Goal: Transaction & Acquisition: Purchase product/service

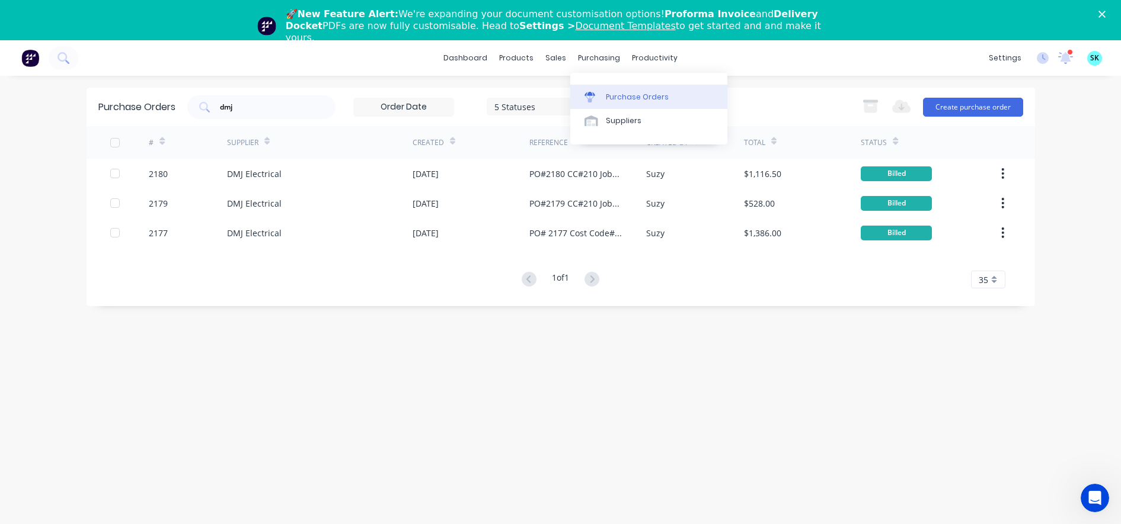
click at [599, 88] on link "Purchase Orders" at bounding box center [648, 97] width 157 height 24
click at [629, 94] on div "Purchase Orders" at bounding box center [637, 97] width 63 height 11
click at [581, 56] on div "purchasing" at bounding box center [599, 58] width 54 height 18
click at [553, 56] on div "sales" at bounding box center [555, 58] width 33 height 18
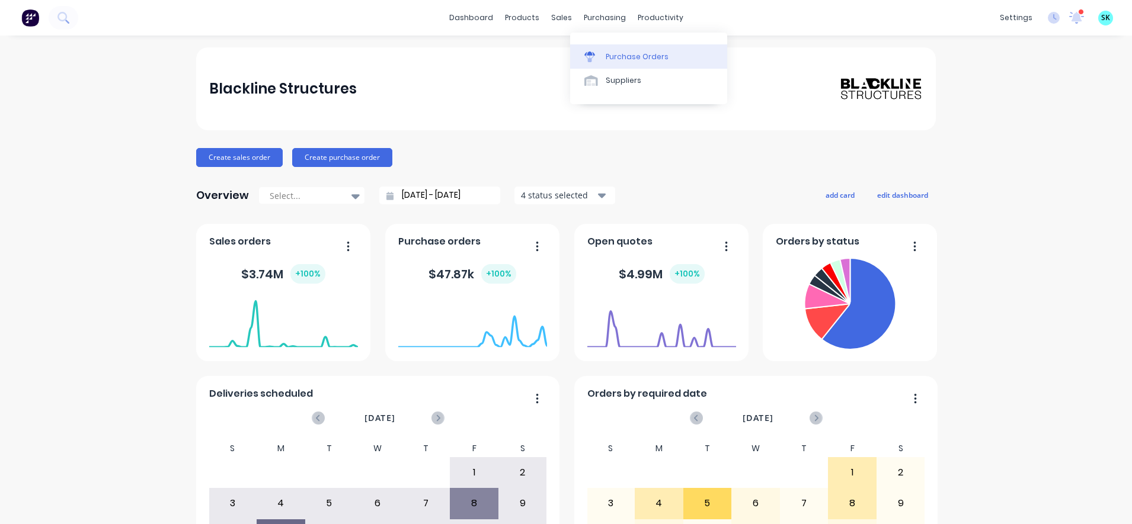
click at [585, 52] on icon at bounding box center [589, 57] width 11 height 11
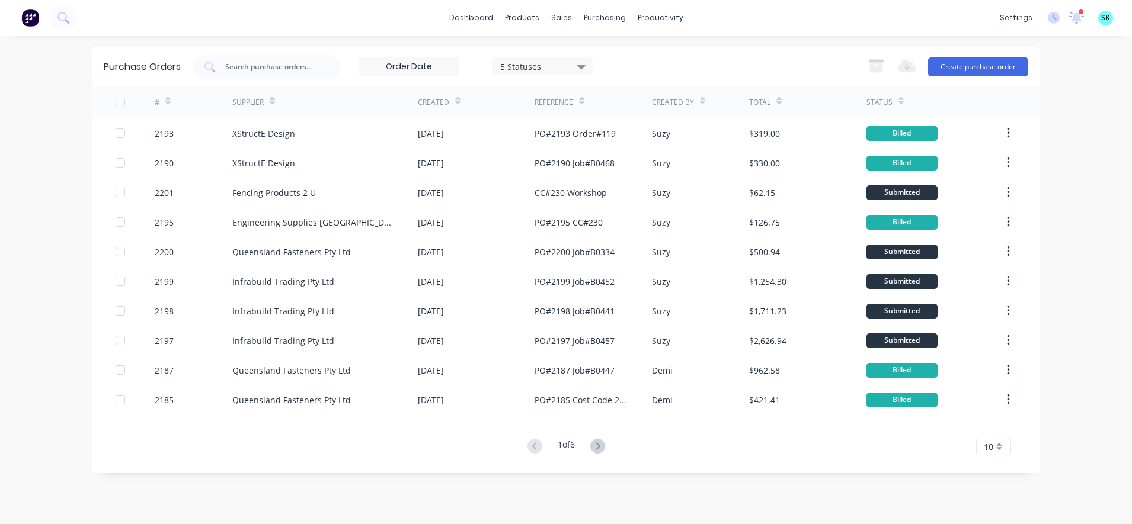
click at [993, 447] on div "10" at bounding box center [993, 447] width 34 height 18
click at [984, 425] on div "35" at bounding box center [993, 427] width 33 height 21
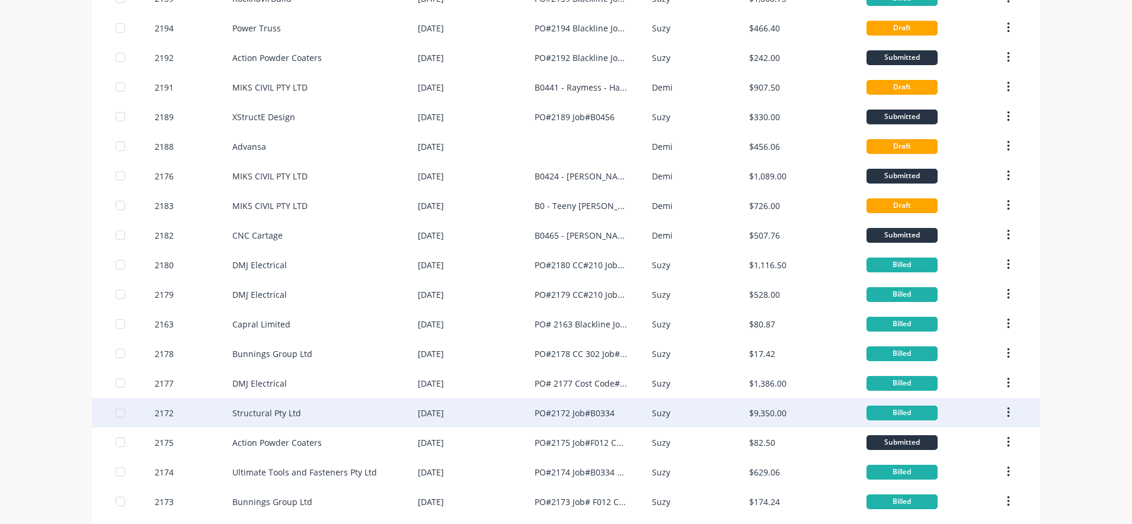
scroll to position [702, 0]
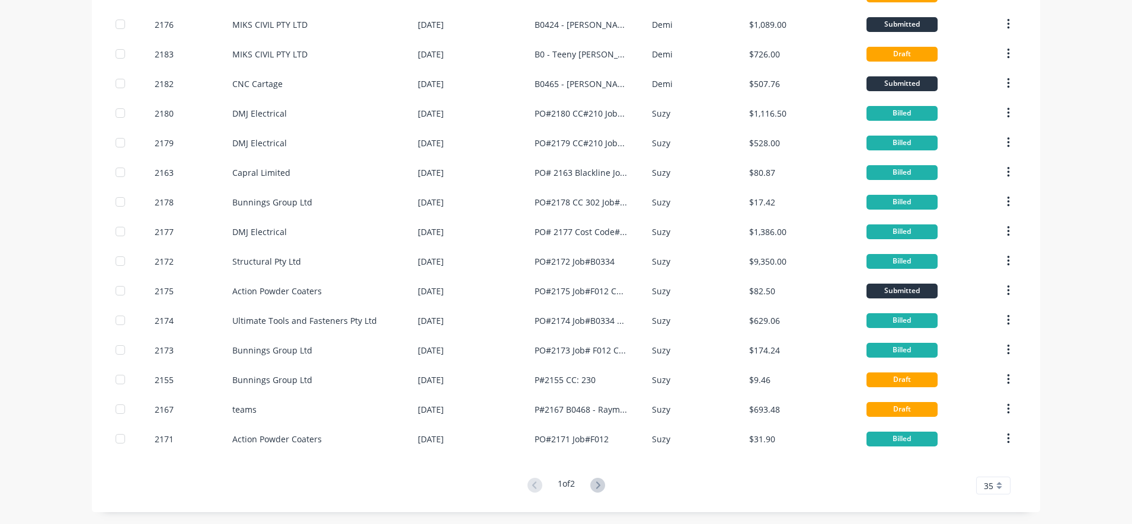
click at [597, 494] on button at bounding box center [598, 486] width 22 height 17
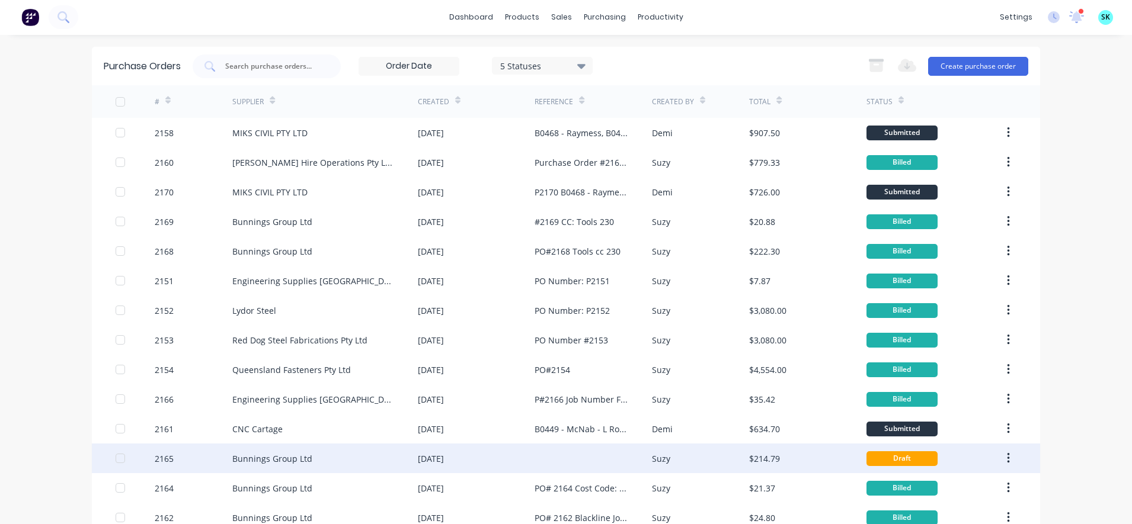
scroll to position [0, 0]
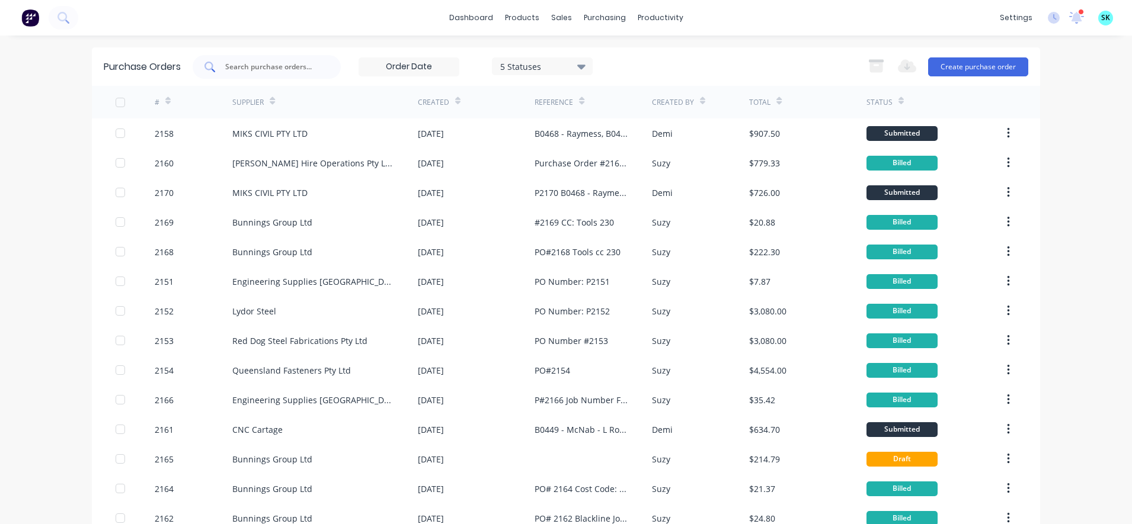
click at [268, 72] on input "text" at bounding box center [273, 67] width 98 height 12
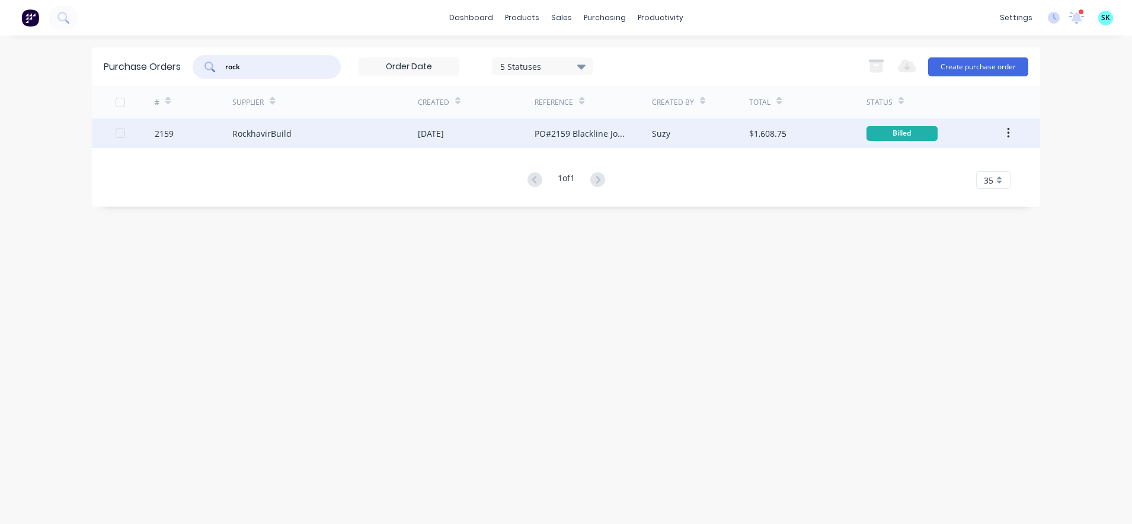
type input "rock"
click at [283, 133] on div "RockhavirBuild" at bounding box center [261, 133] width 59 height 12
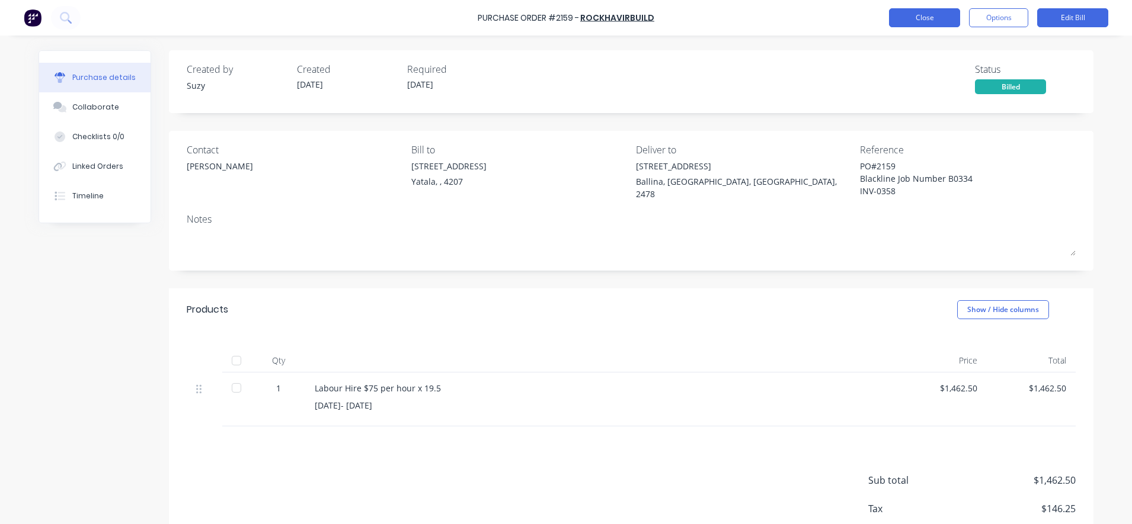
click at [907, 20] on button "Close" at bounding box center [924, 17] width 71 height 19
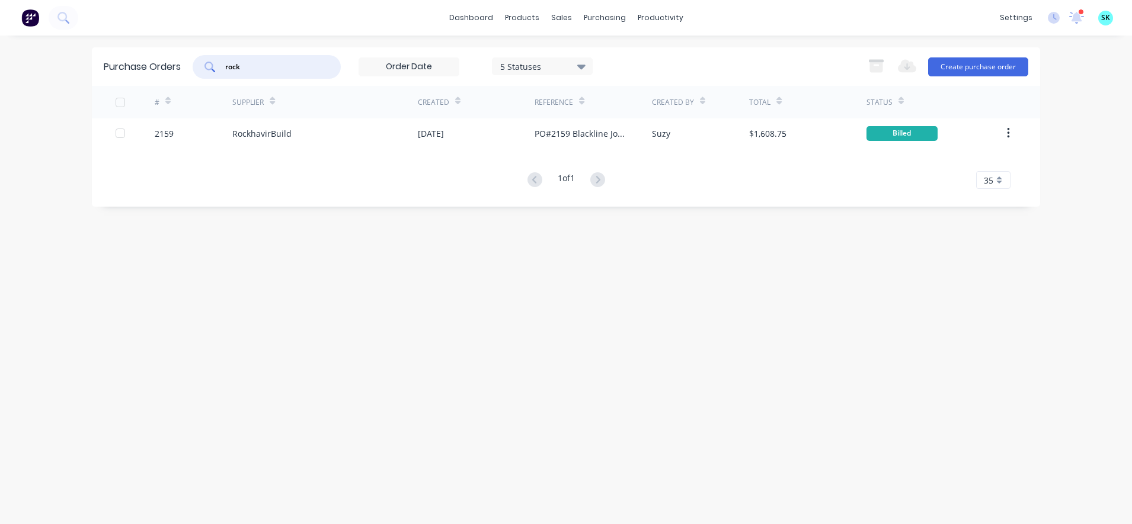
drag, startPoint x: 271, startPoint y: 69, endPoint x: 169, endPoint y: 64, distance: 101.4
click at [169, 64] on div "Purchase Orders rock 5 Statuses 5 Statuses Export to Excel (XLSX) Create purcha…" at bounding box center [566, 66] width 948 height 39
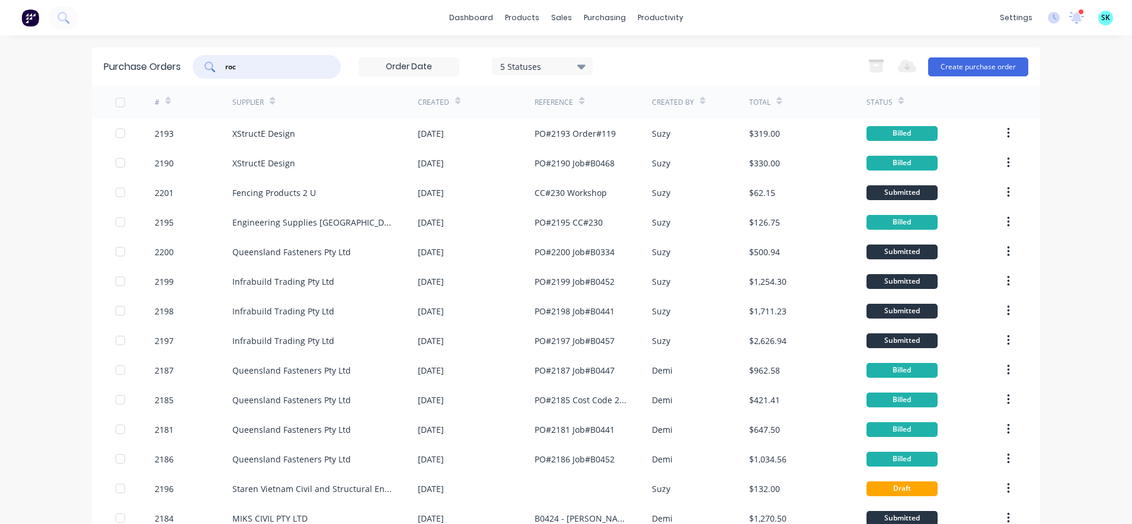
type input "rock"
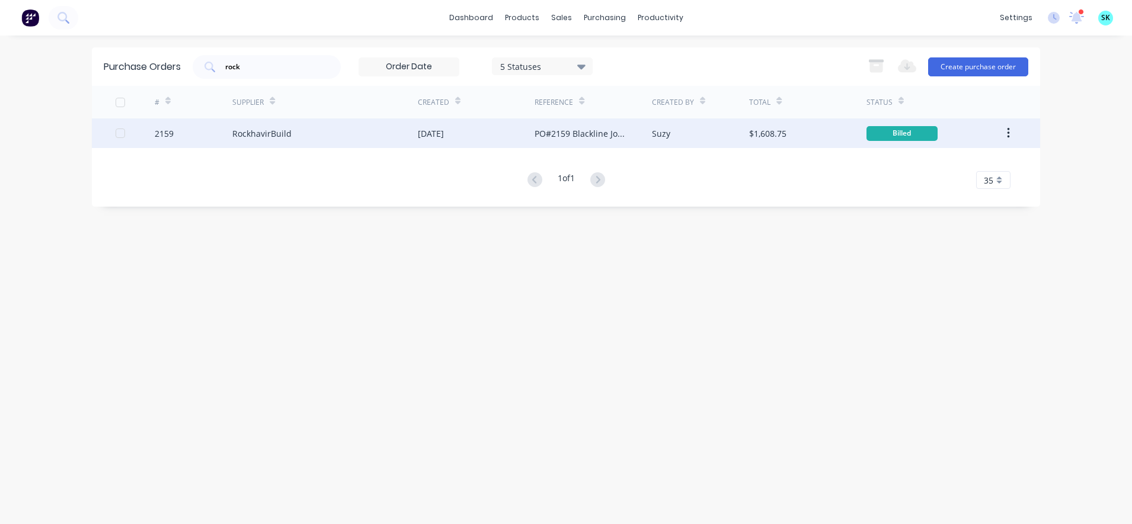
click at [306, 133] on div "RockhavirBuild" at bounding box center [324, 134] width 185 height 30
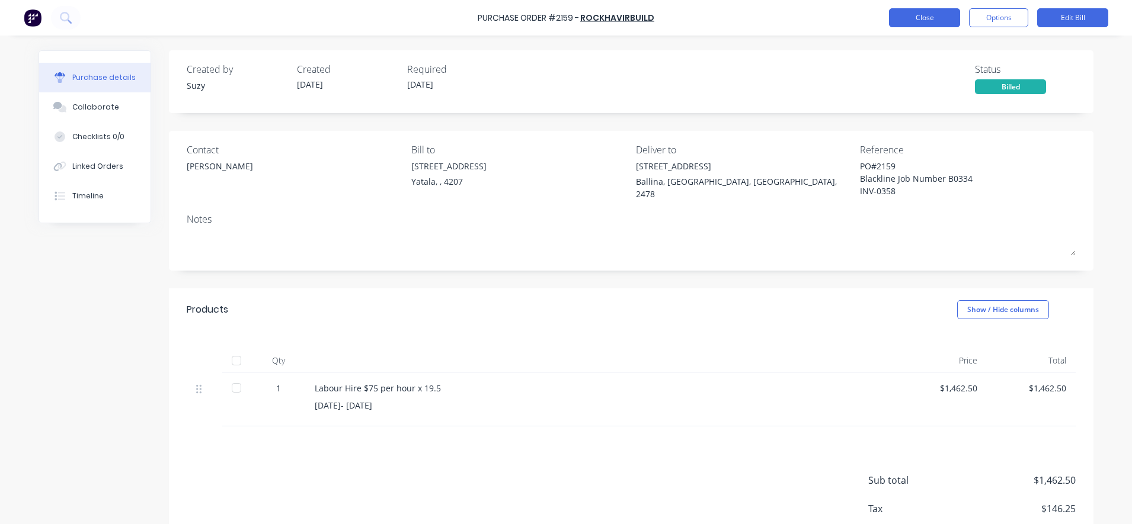
click at [914, 23] on button "Close" at bounding box center [924, 17] width 71 height 19
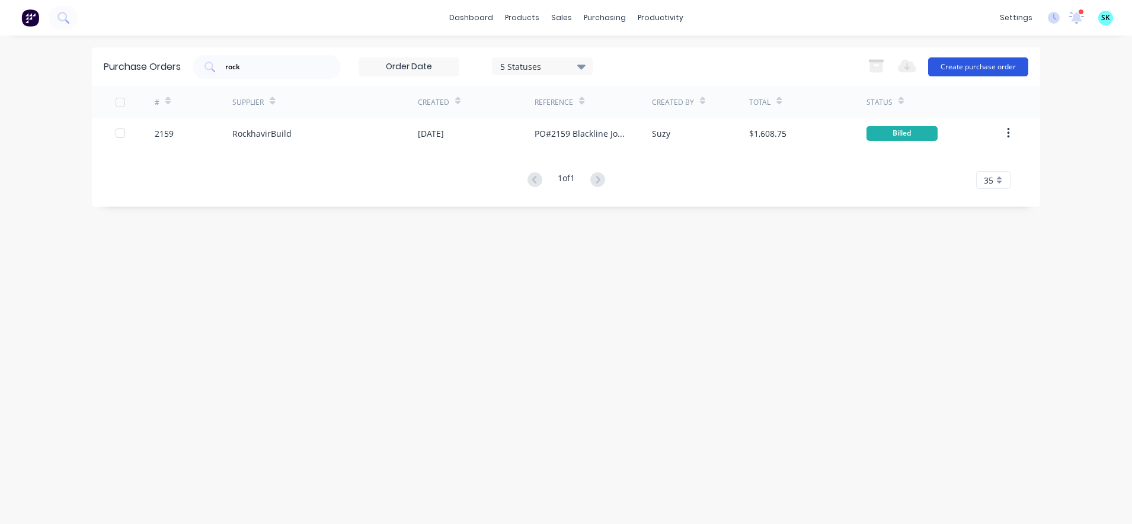
click at [979, 69] on button "Create purchase order" at bounding box center [978, 66] width 100 height 19
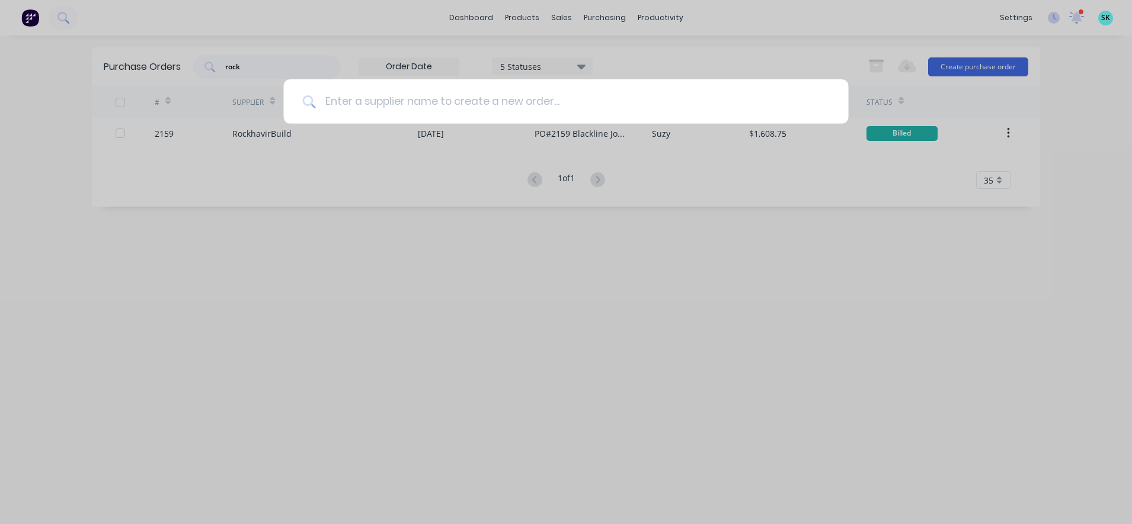
click at [538, 101] on input at bounding box center [572, 101] width 514 height 44
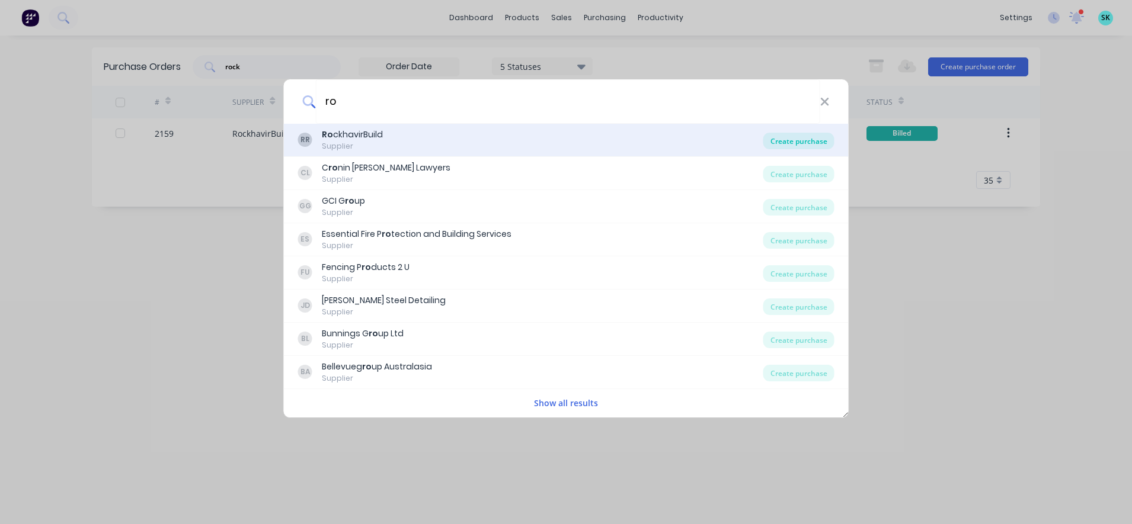
type input "ro"
click at [775, 140] on div "Create purchase" at bounding box center [798, 141] width 71 height 17
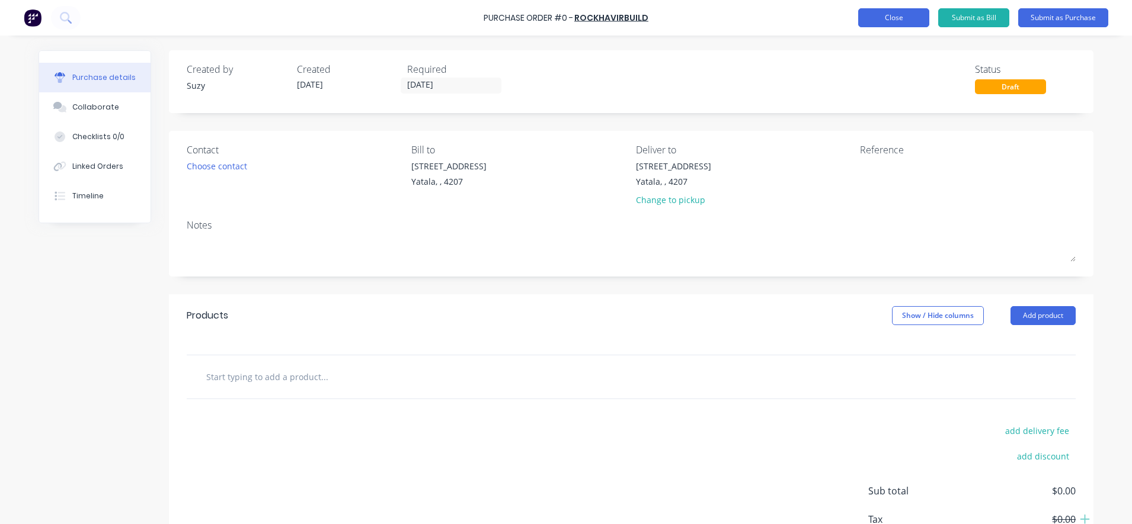
click at [877, 11] on button "Close" at bounding box center [893, 17] width 71 height 19
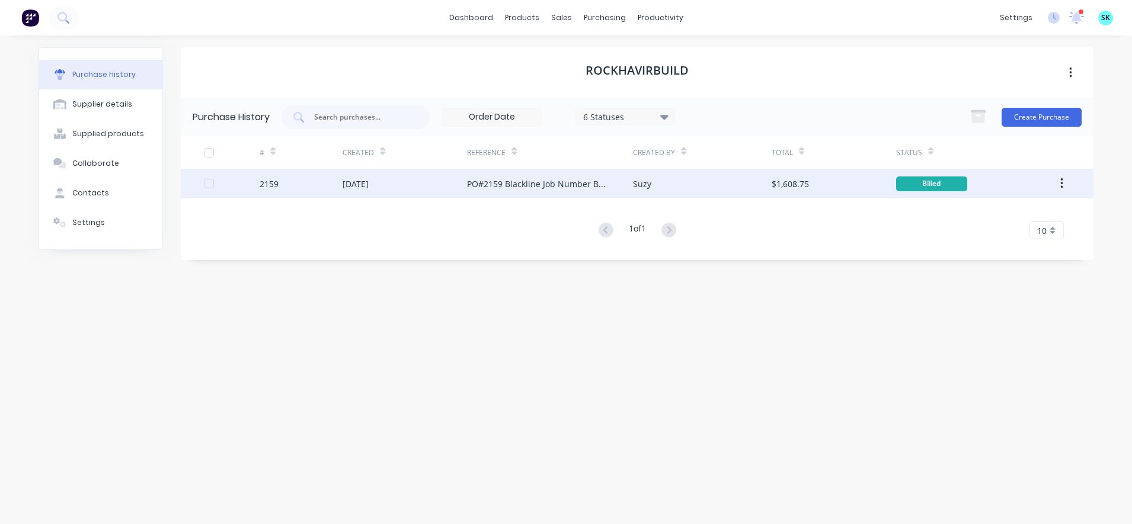
click at [497, 184] on div "PO#2159 Blackline Job Number B0334 INV-0358" at bounding box center [538, 184] width 142 height 12
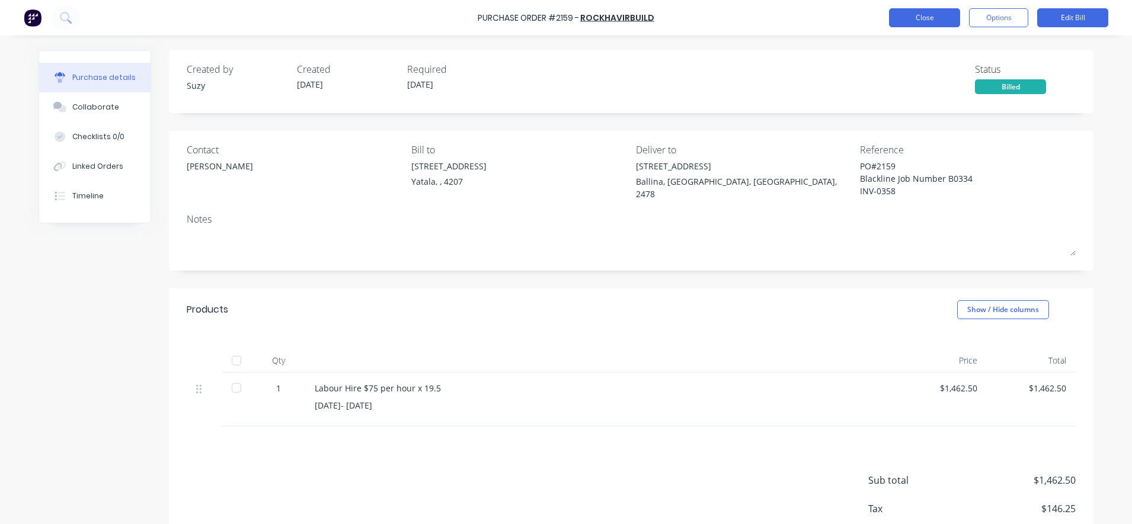
click at [908, 15] on button "Close" at bounding box center [924, 17] width 71 height 19
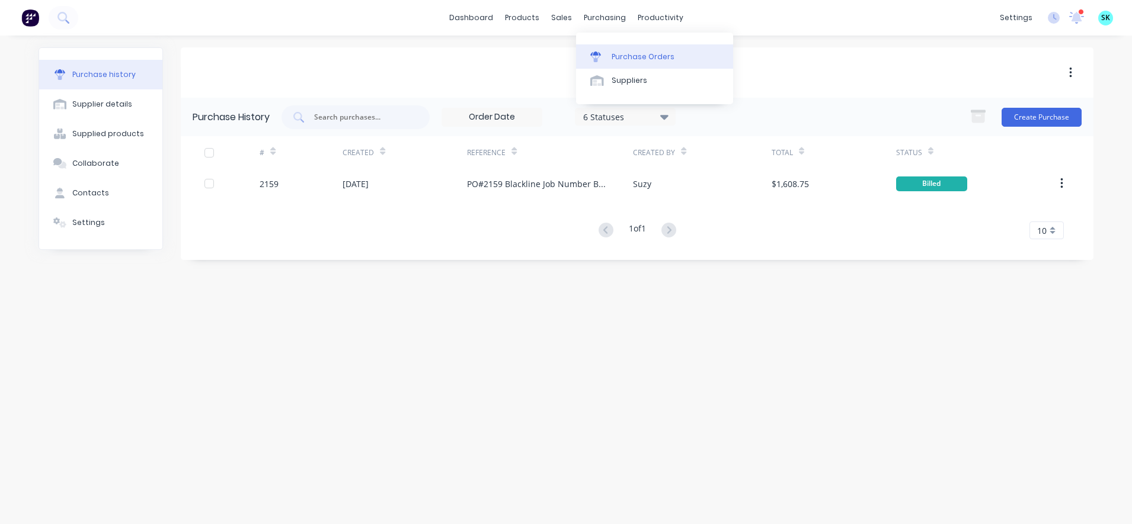
click at [597, 56] on icon at bounding box center [595, 57] width 11 height 11
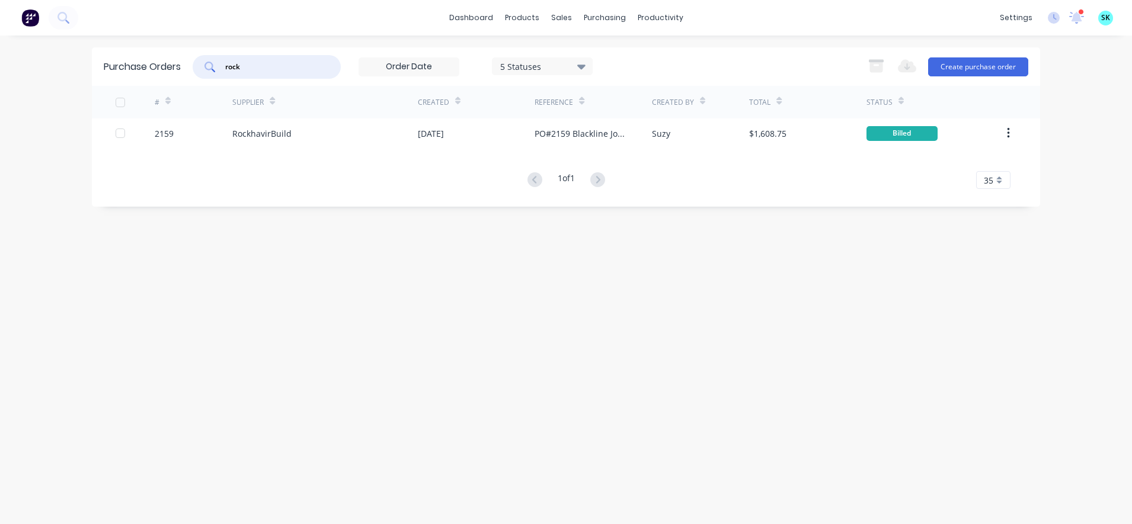
drag, startPoint x: 232, startPoint y: 70, endPoint x: 195, endPoint y: 69, distance: 37.3
click at [195, 69] on div "rock" at bounding box center [267, 67] width 148 height 24
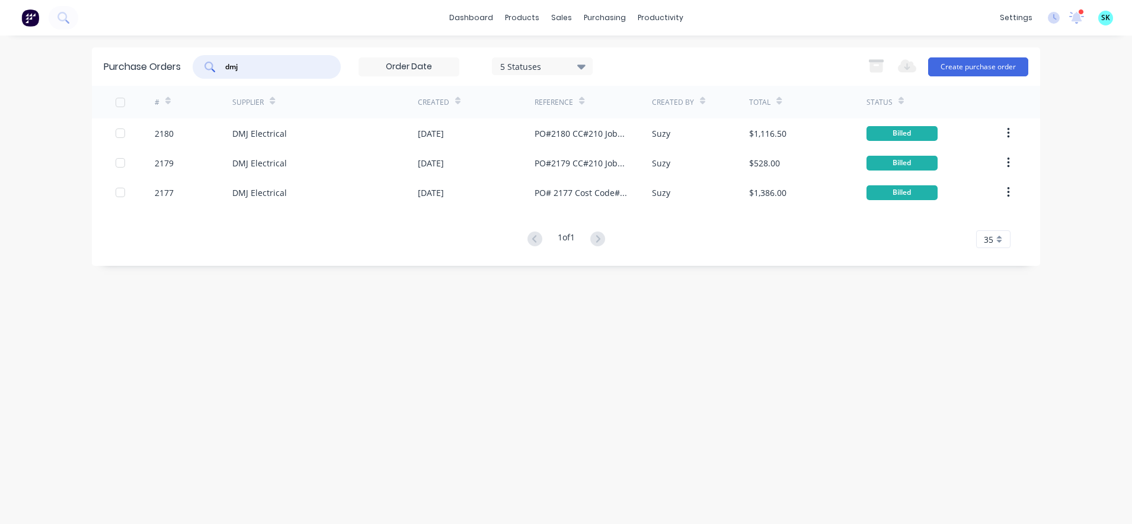
type input "dmj"
click at [960, 63] on button "Create purchase order" at bounding box center [978, 66] width 100 height 19
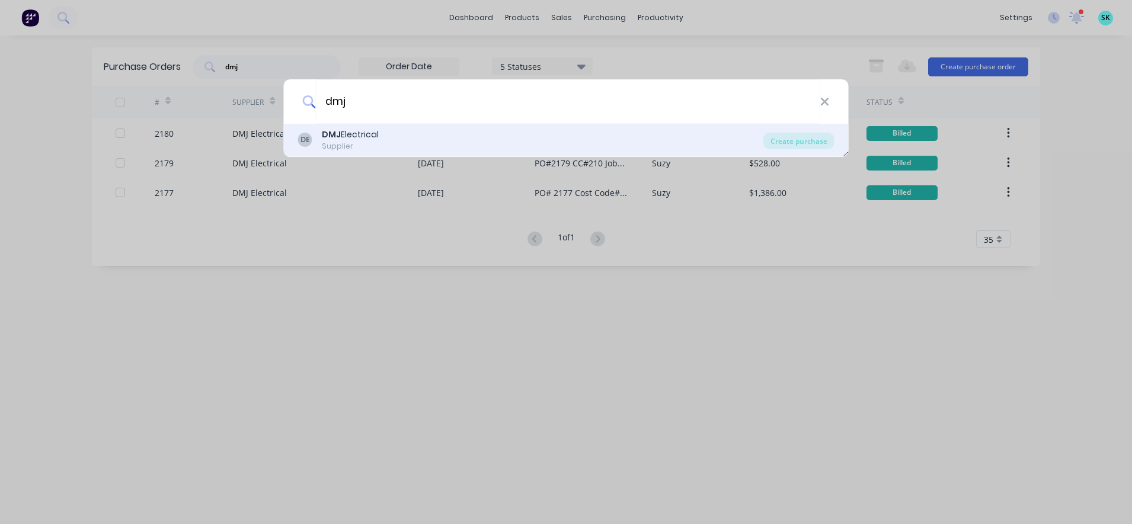
type input "dmj"
click at [418, 136] on div "DE DMJ Electrical Supplier" at bounding box center [530, 140] width 465 height 23
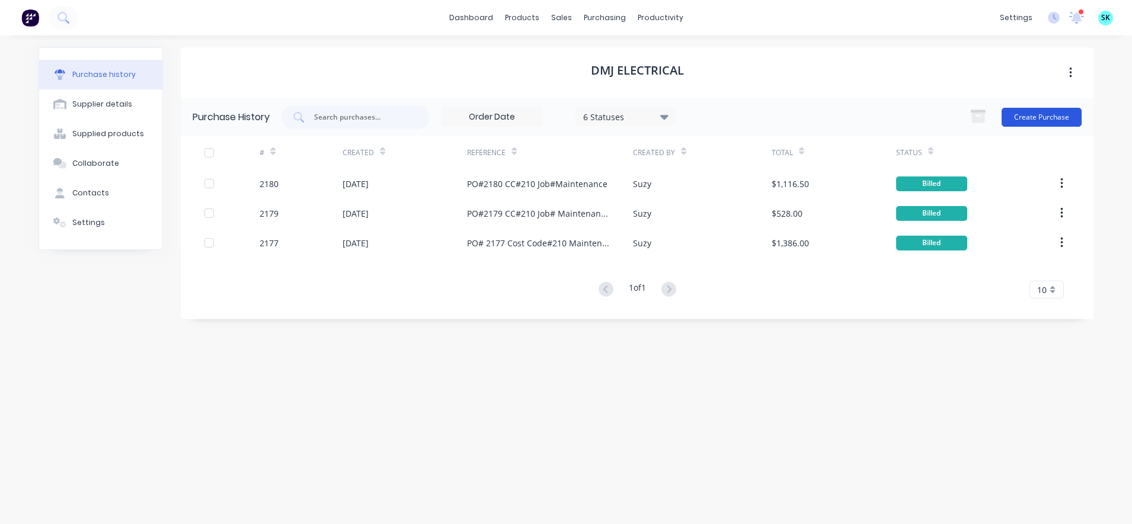
click at [1033, 113] on button "Create Purchase" at bounding box center [1041, 117] width 80 height 19
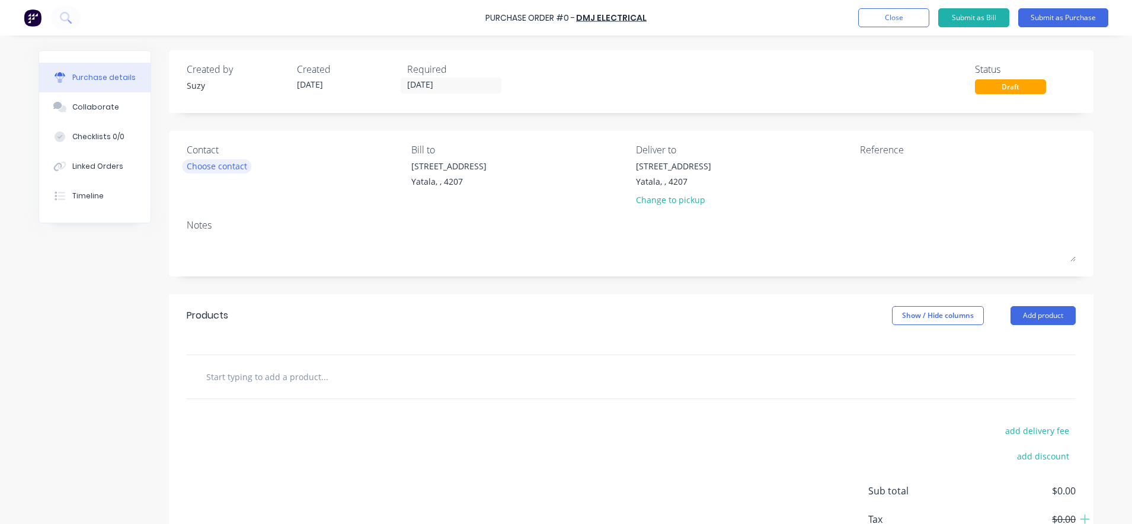
click at [209, 160] on div "Choose contact" at bounding box center [217, 166] width 60 height 12
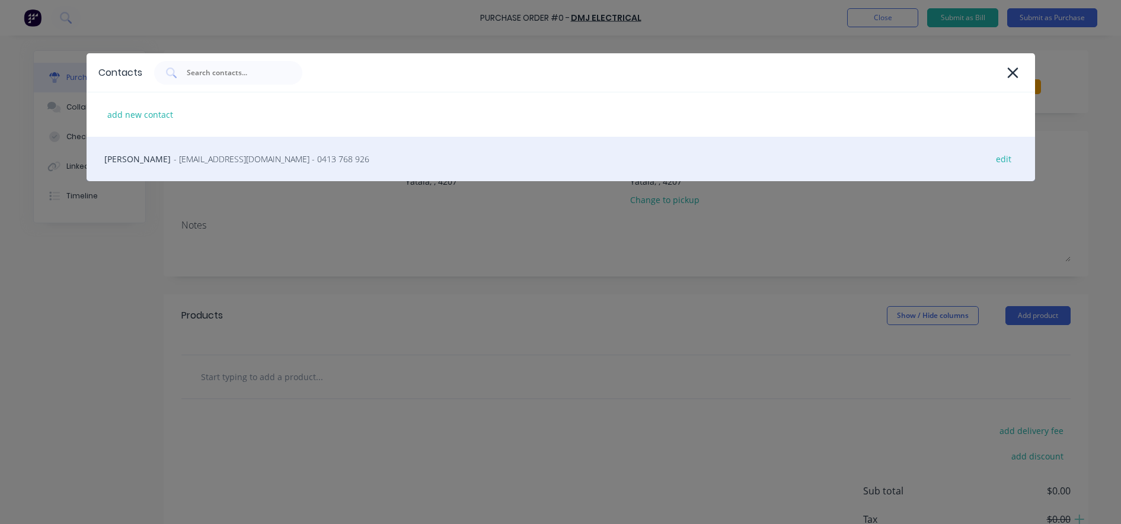
click at [205, 168] on div "David Jannaway - drmjannaway@gmail.com - 0413 768 926 edit" at bounding box center [561, 159] width 948 height 44
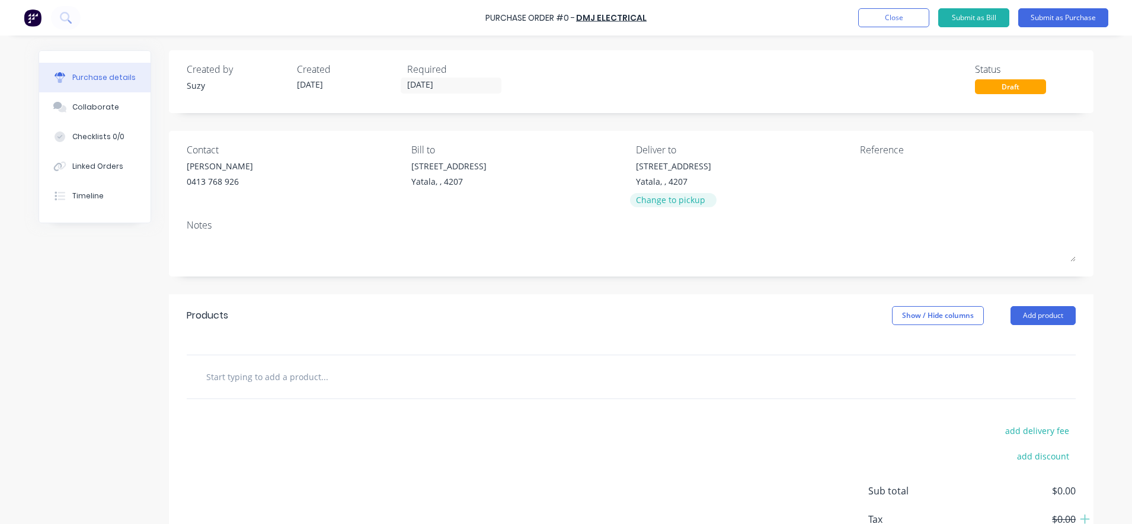
click at [687, 204] on div "Change to pickup" at bounding box center [673, 200] width 75 height 12
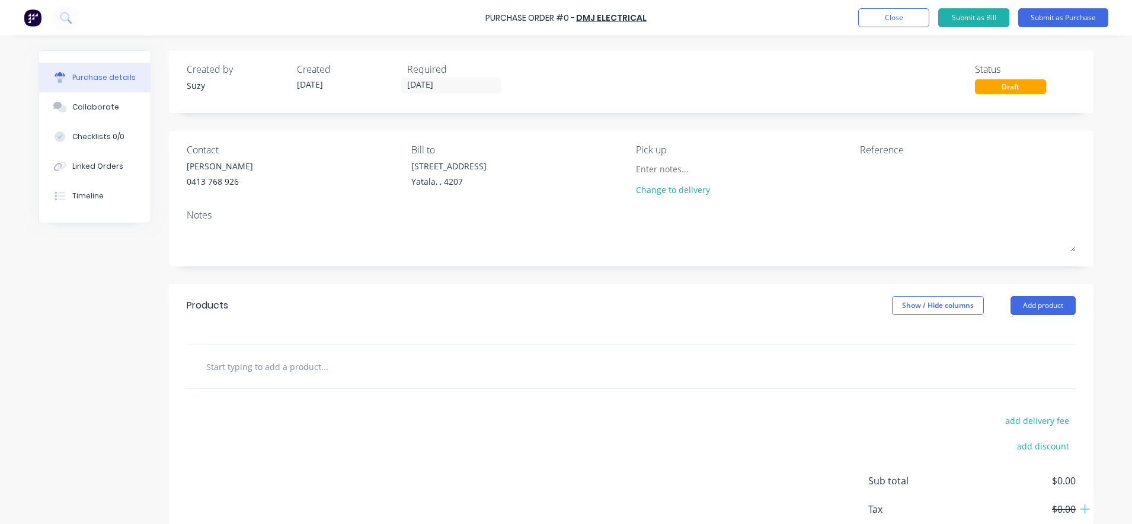
click at [292, 369] on input "text" at bounding box center [324, 367] width 237 height 24
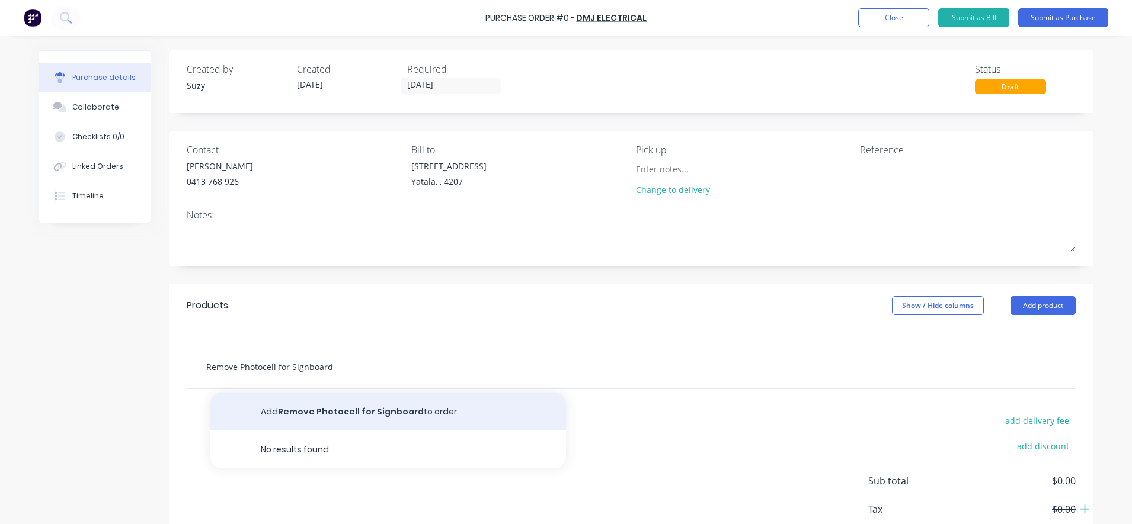
type input "Remove Photocell for Signboard"
click at [292, 416] on button "Add Remove Photocell for Signboard to order" at bounding box center [388, 412] width 356 height 38
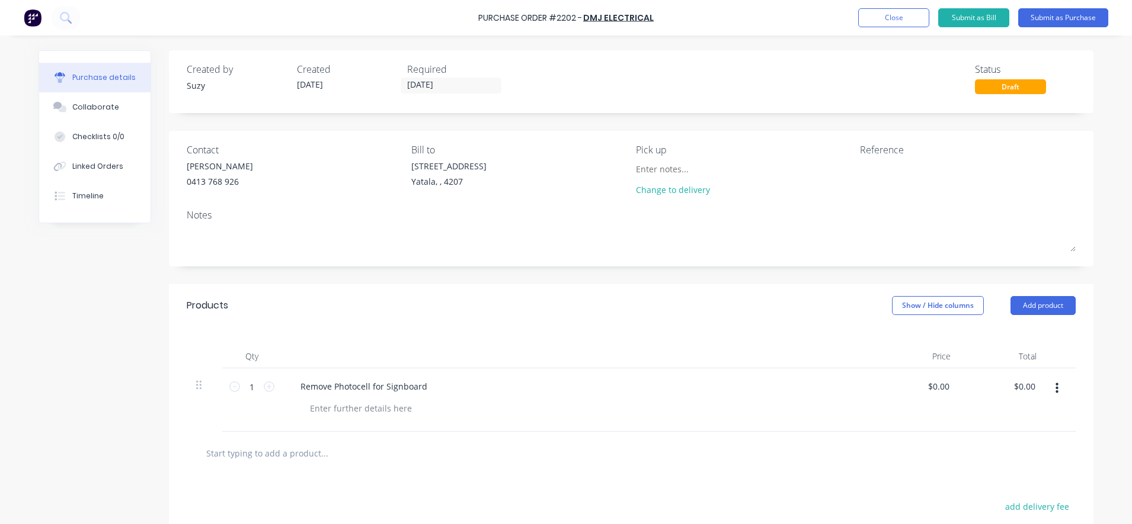
click at [912, 393] on div "$0.00 $0.00" at bounding box center [917, 400] width 86 height 63
click at [934, 382] on input "0.0000" at bounding box center [936, 386] width 32 height 17
type input "0"
type input "$165.00"
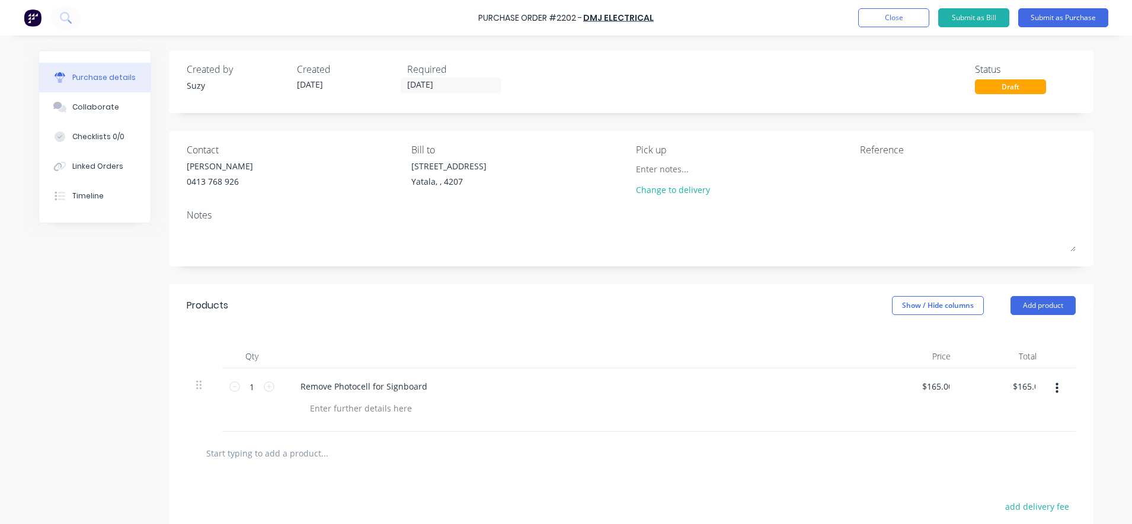
click at [908, 428] on div "$165.00 165.00" at bounding box center [917, 400] width 86 height 63
click at [911, 155] on div "Reference" at bounding box center [968, 150] width 216 height 14
click at [900, 167] on textarea at bounding box center [934, 173] width 148 height 27
type textarea "CC#210 Maintenance INV-1400"
click at [995, 18] on button "Submit as Bill" at bounding box center [973, 17] width 71 height 19
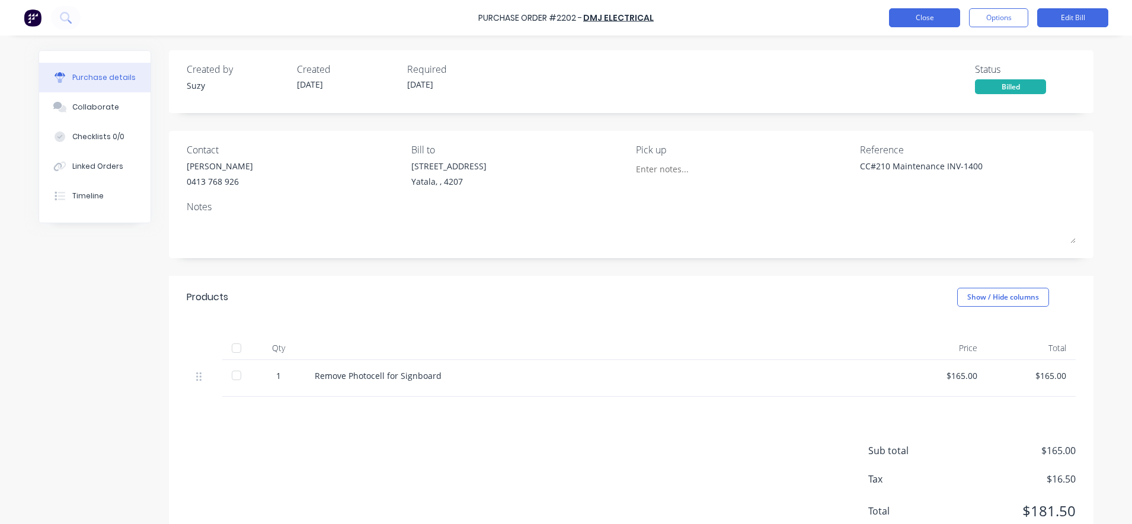
click at [902, 18] on button "Close" at bounding box center [924, 17] width 71 height 19
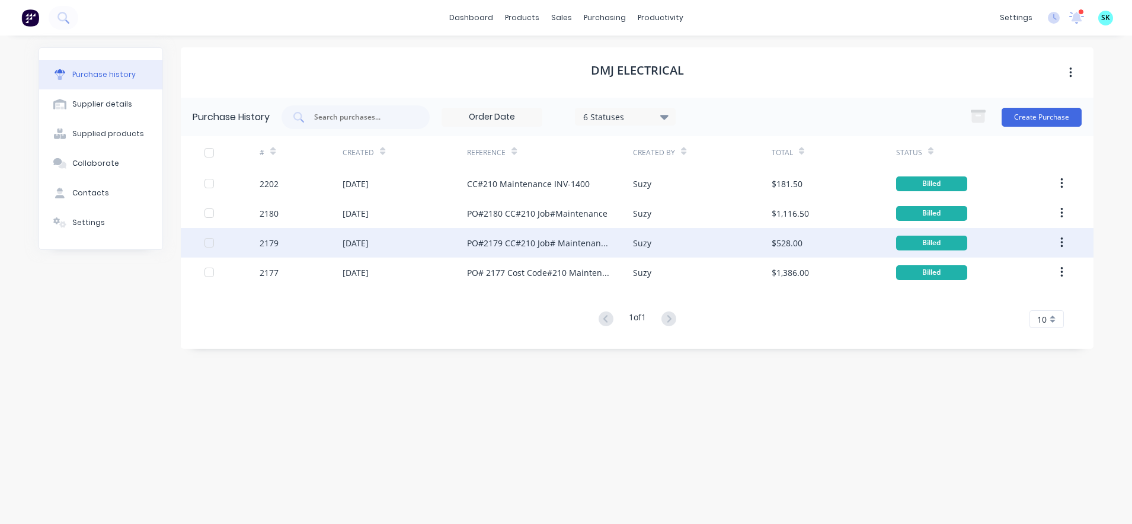
click at [1061, 244] on icon "button" at bounding box center [1061, 243] width 2 height 11
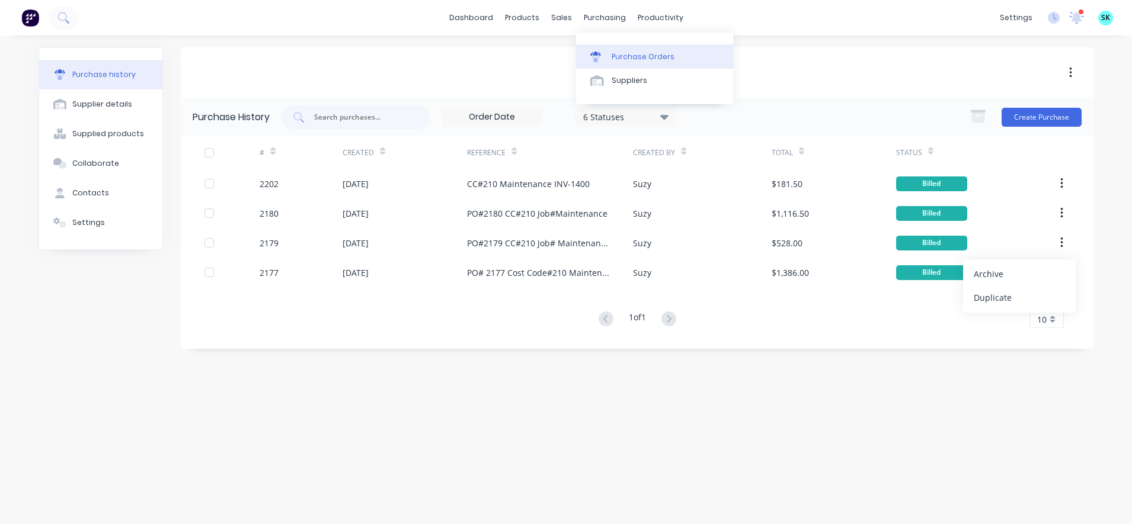
click at [610, 50] on link "Purchase Orders" at bounding box center [654, 56] width 157 height 24
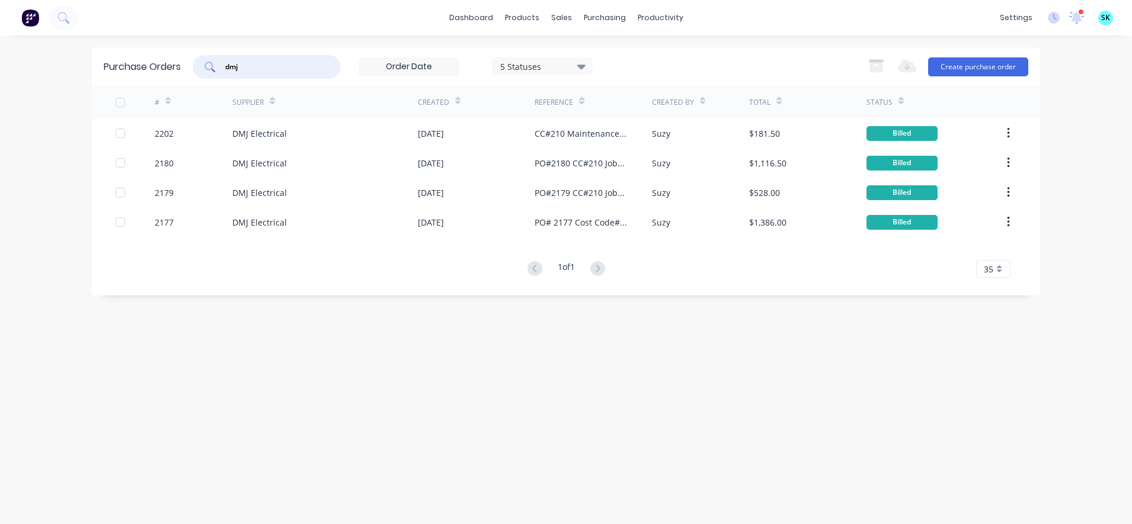
drag, startPoint x: 294, startPoint y: 72, endPoint x: 215, endPoint y: 77, distance: 80.1
click at [215, 77] on div "dmj" at bounding box center [267, 67] width 148 height 24
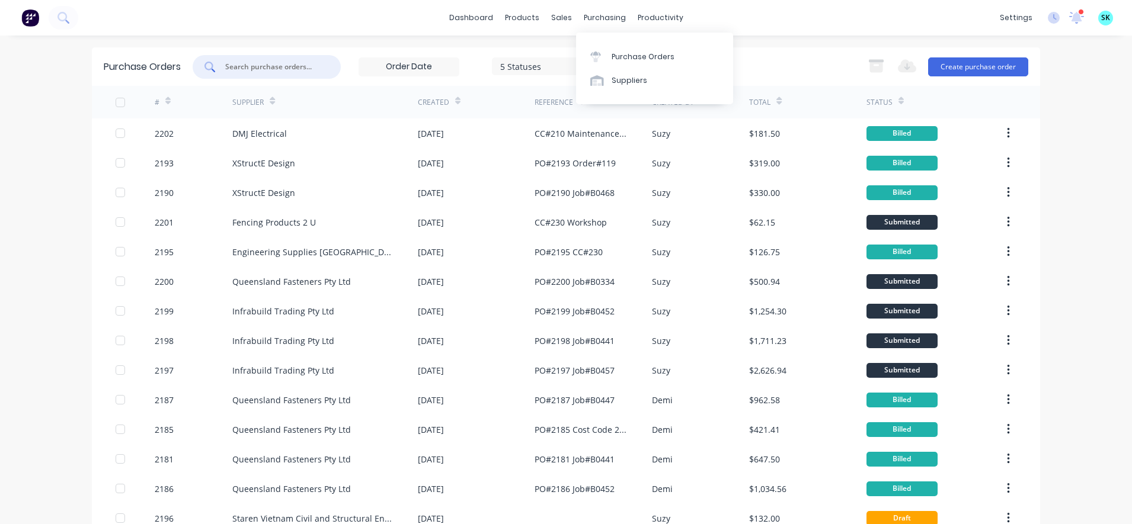
click at [775, 30] on div "dashboard products sales purchasing productivity dashboard products Product Cat…" at bounding box center [566, 18] width 1132 height 36
click at [943, 65] on button "Create purchase order" at bounding box center [978, 66] width 100 height 19
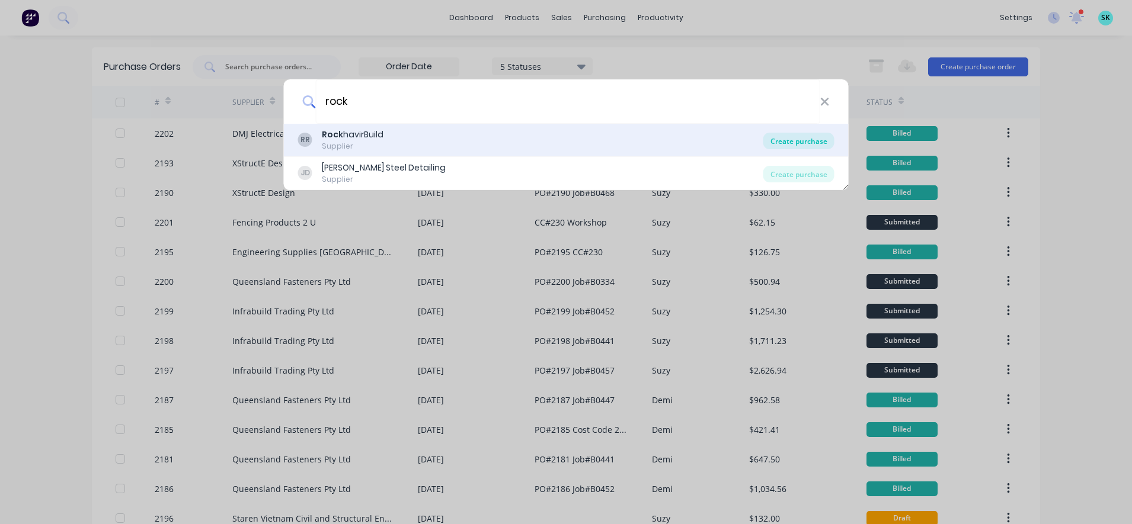
type input "rock"
click at [777, 143] on div "Create purchase" at bounding box center [798, 141] width 71 height 17
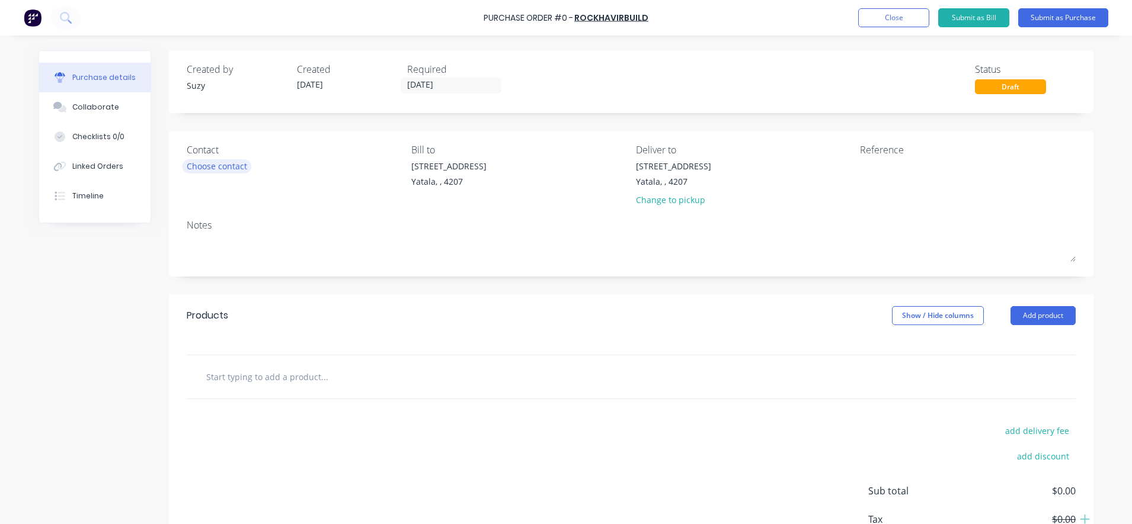
click at [232, 160] on div "Choose contact" at bounding box center [217, 166] width 60 height 12
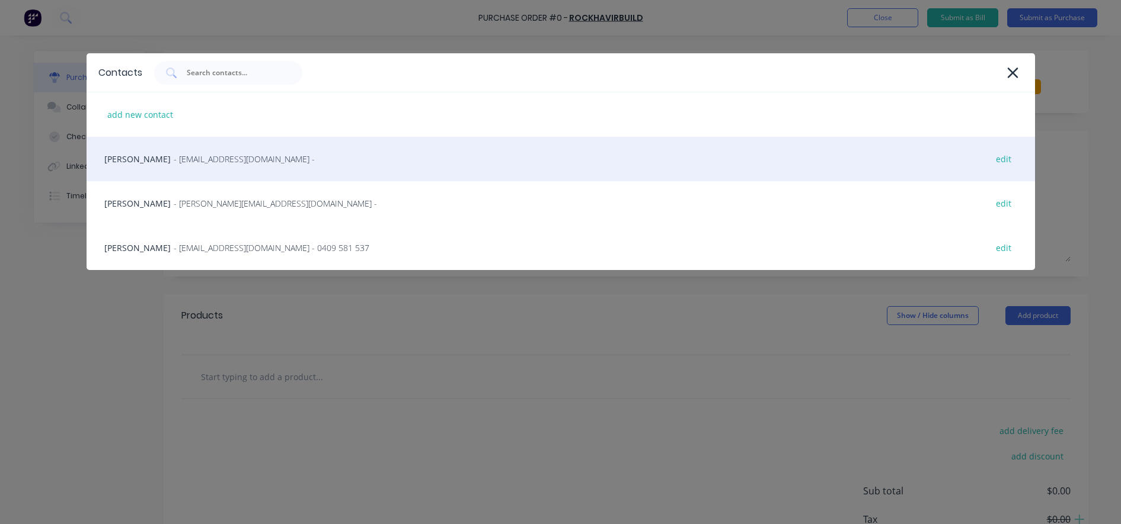
click at [254, 170] on div "James - info@rockhavirbuild.com - edit" at bounding box center [561, 159] width 948 height 44
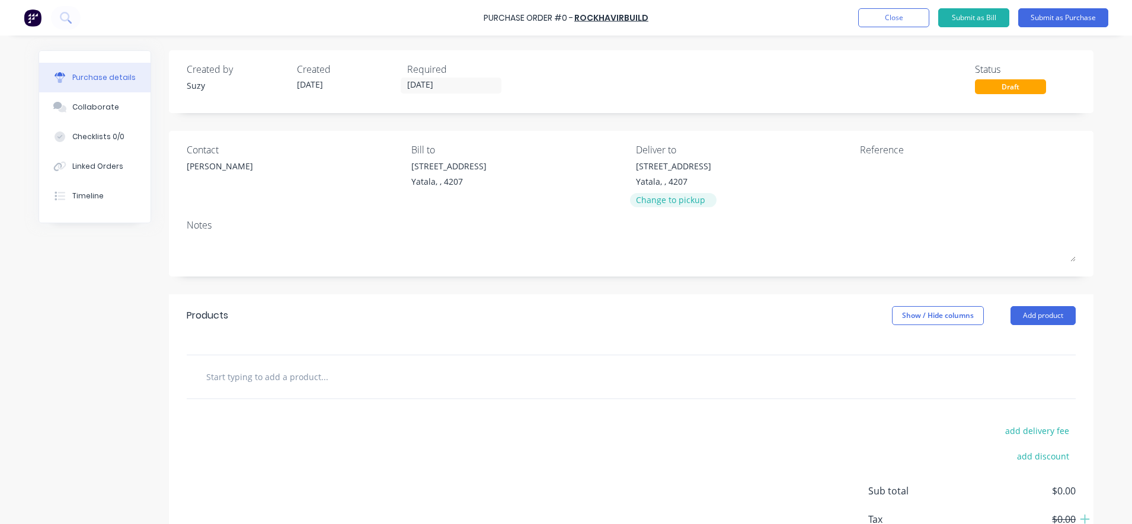
click at [684, 206] on div "Change to pickup" at bounding box center [673, 200] width 75 height 12
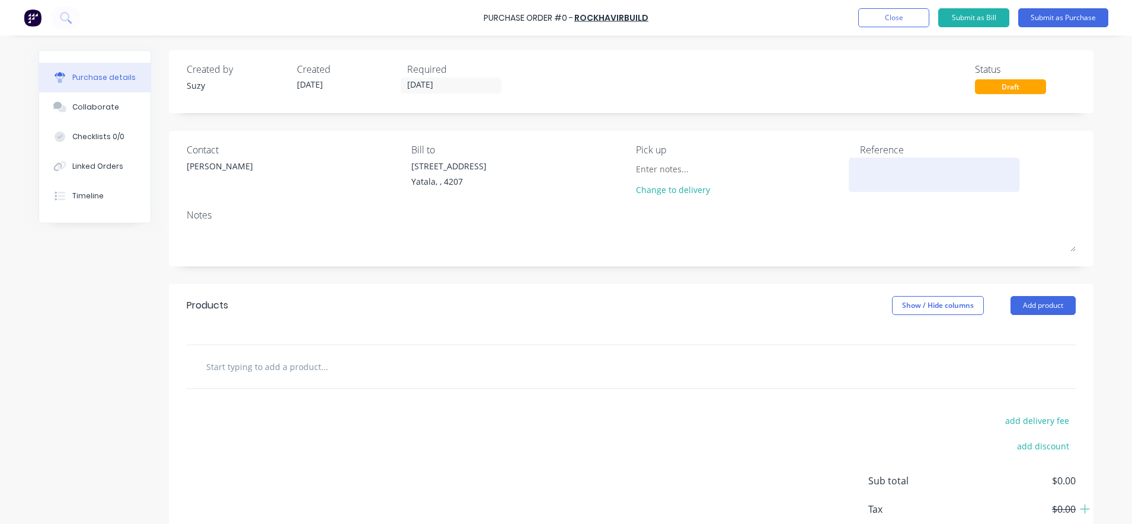
click at [903, 162] on textarea at bounding box center [934, 173] width 148 height 27
click at [357, 366] on input "text" at bounding box center [324, 367] width 237 height 24
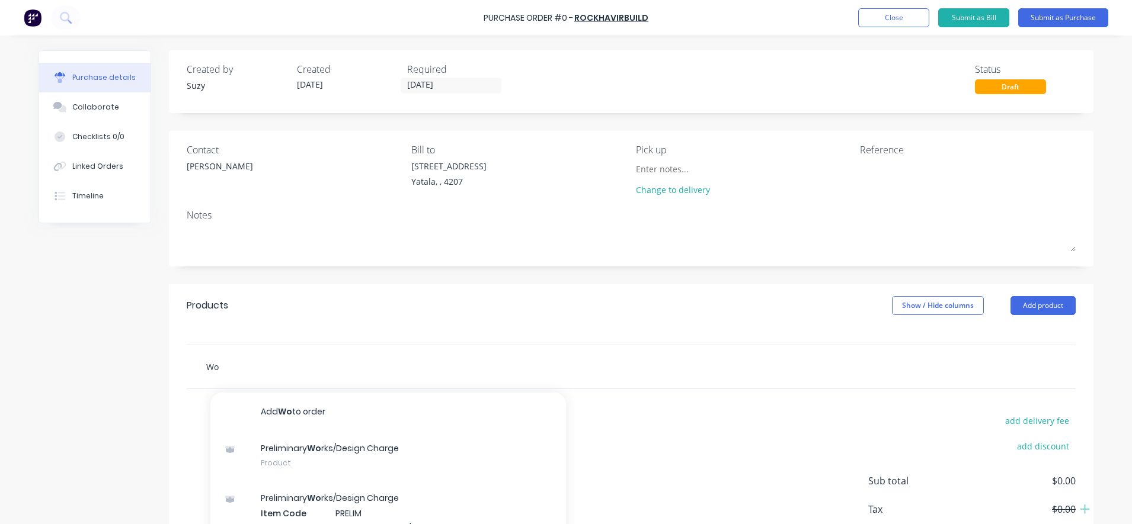
type input "W"
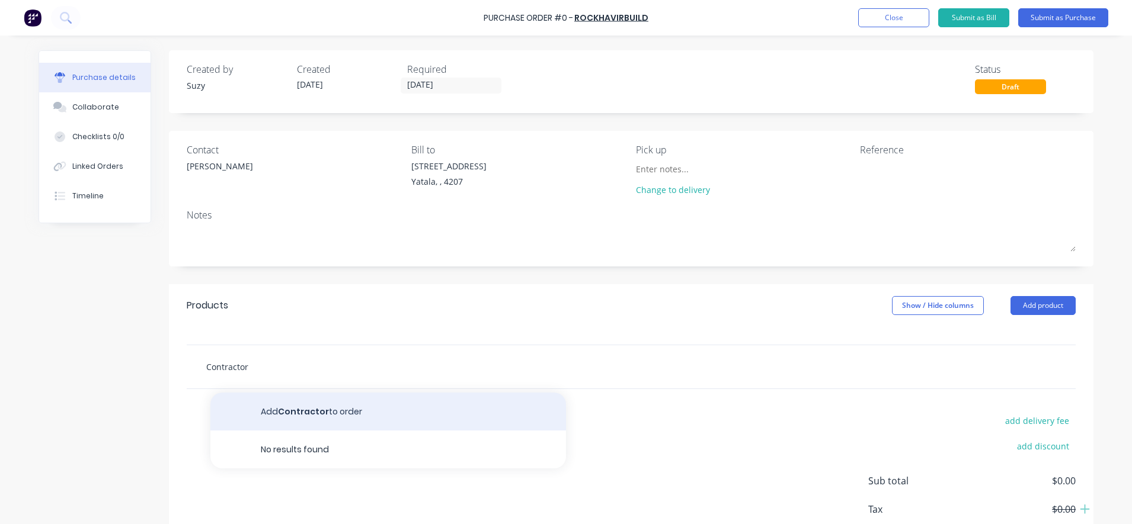
type input "Contractor"
click at [343, 407] on button "Add Contractor to order" at bounding box center [388, 412] width 356 height 38
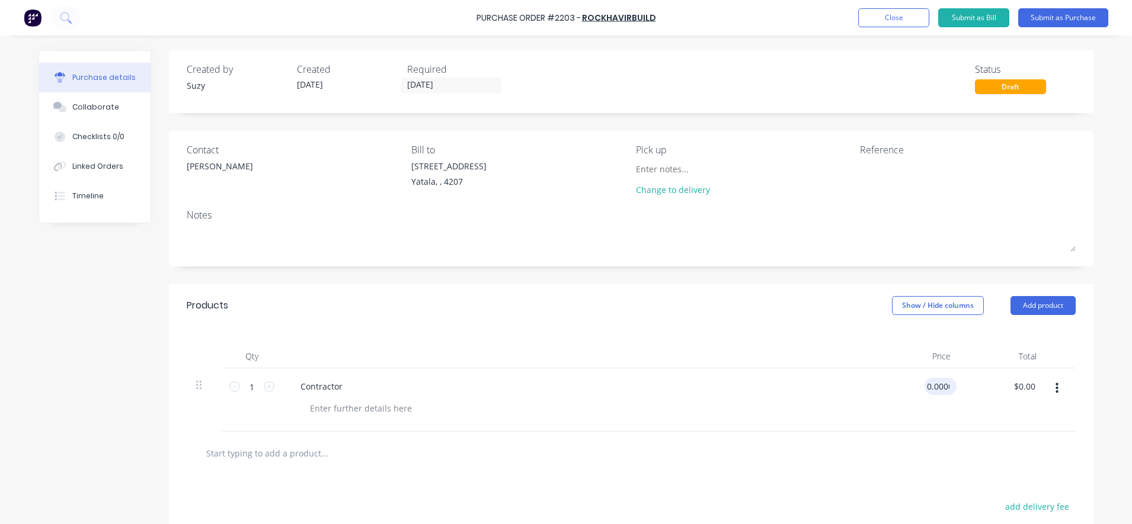
click at [933, 388] on input "0.0000" at bounding box center [937, 386] width 27 height 17
drag, startPoint x: 945, startPoint y: 380, endPoint x: 924, endPoint y: 396, distance: 25.4
click at [924, 396] on div "$0.00 $0.00" at bounding box center [917, 400] width 86 height 63
click at [933, 387] on input "0" at bounding box center [937, 386] width 27 height 17
type input "$75.00"
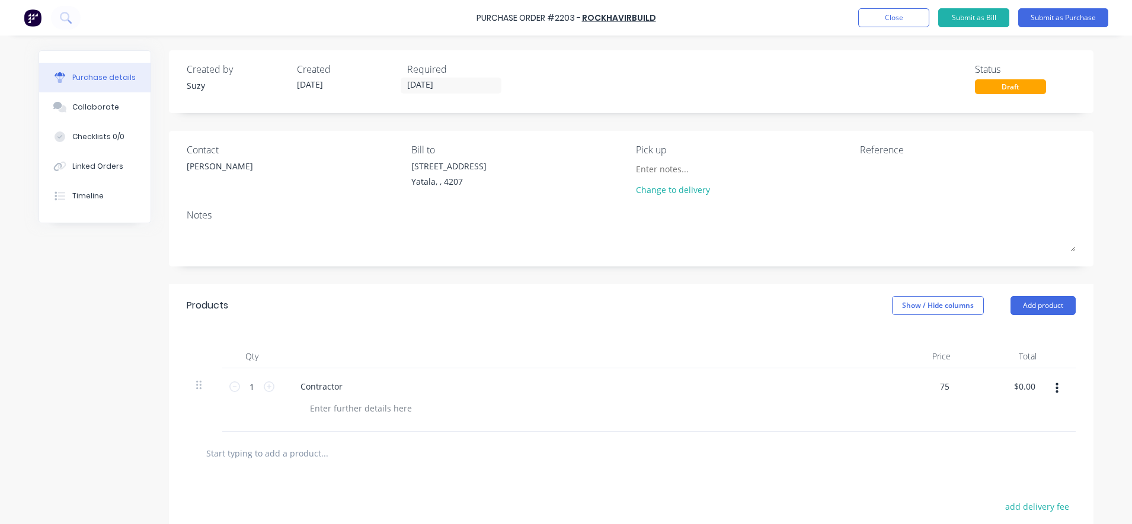
type input "$75.00"
click at [871, 440] on div at bounding box center [631, 453] width 889 height 43
click at [247, 386] on input "1" at bounding box center [252, 387] width 24 height 18
type input "4"
type input "$300.00"
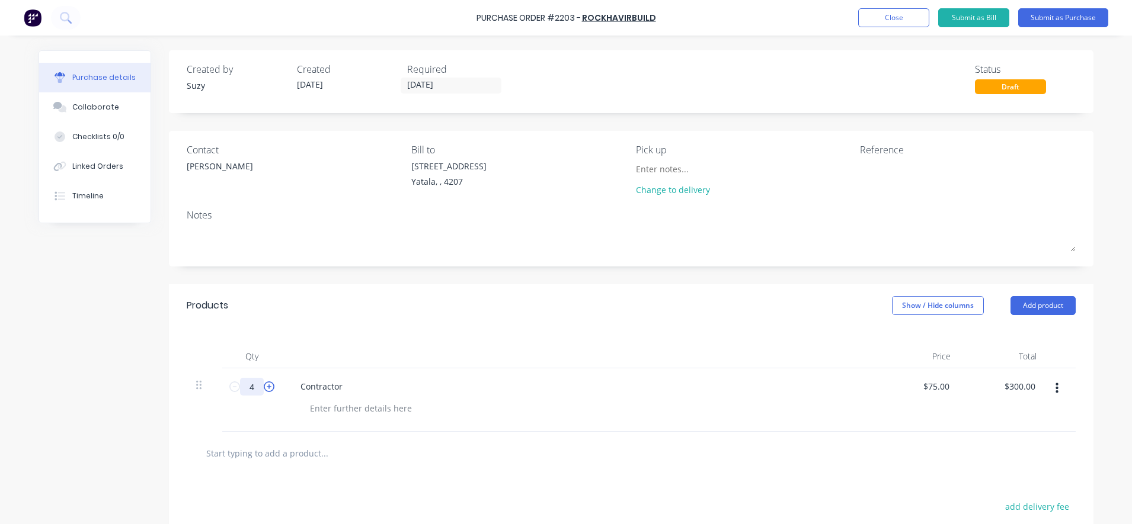
type input "40"
type input "$3,000.00"
type input "40"
drag, startPoint x: 391, startPoint y: 428, endPoint x: 399, endPoint y: 423, distance: 9.0
click at [399, 423] on div "Contractor" at bounding box center [577, 400] width 593 height 63
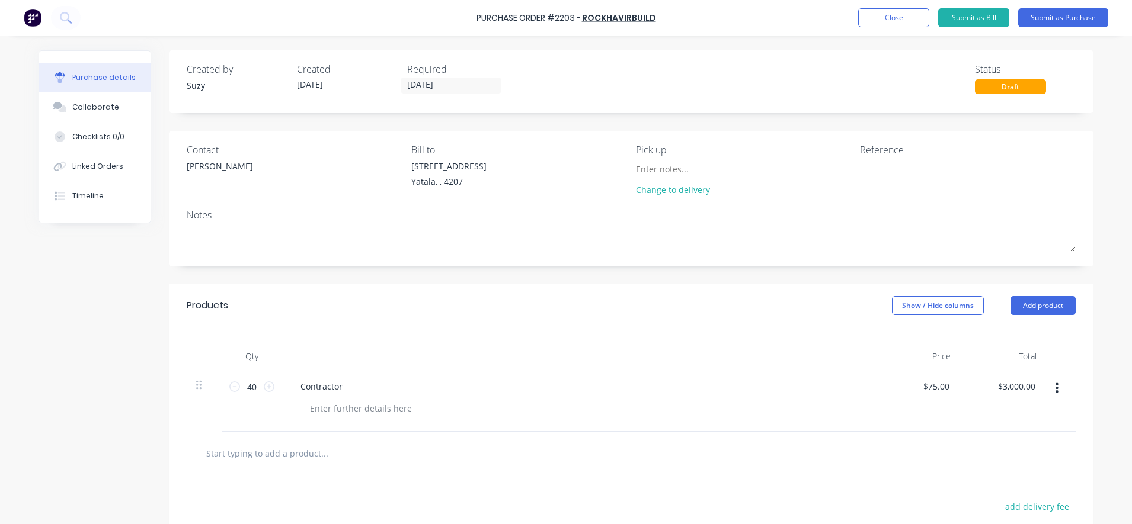
click at [290, 459] on input "text" at bounding box center [324, 453] width 237 height 24
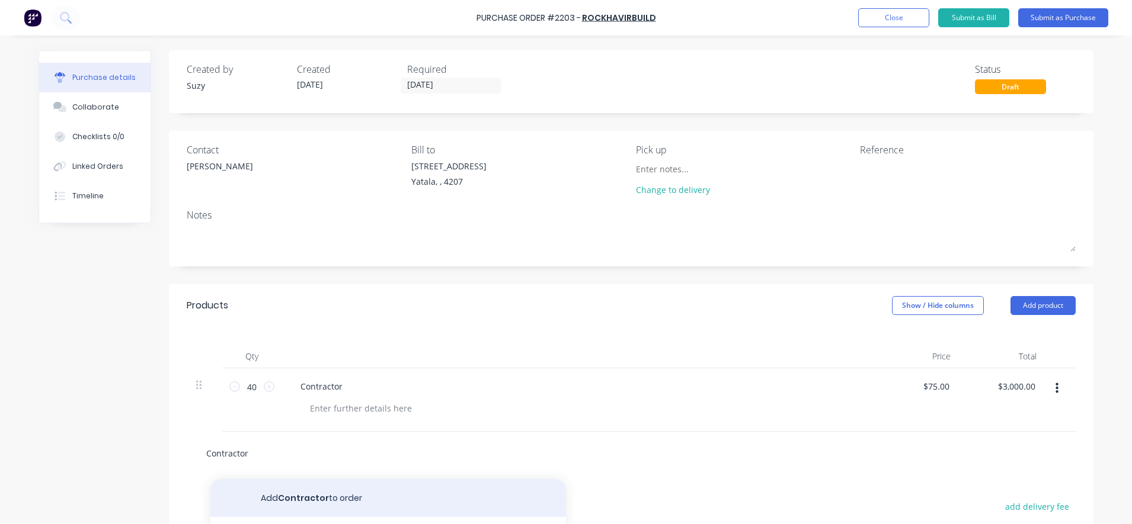
type input "Contractor"
click at [315, 491] on button "Add Contractor to order" at bounding box center [388, 498] width 356 height 38
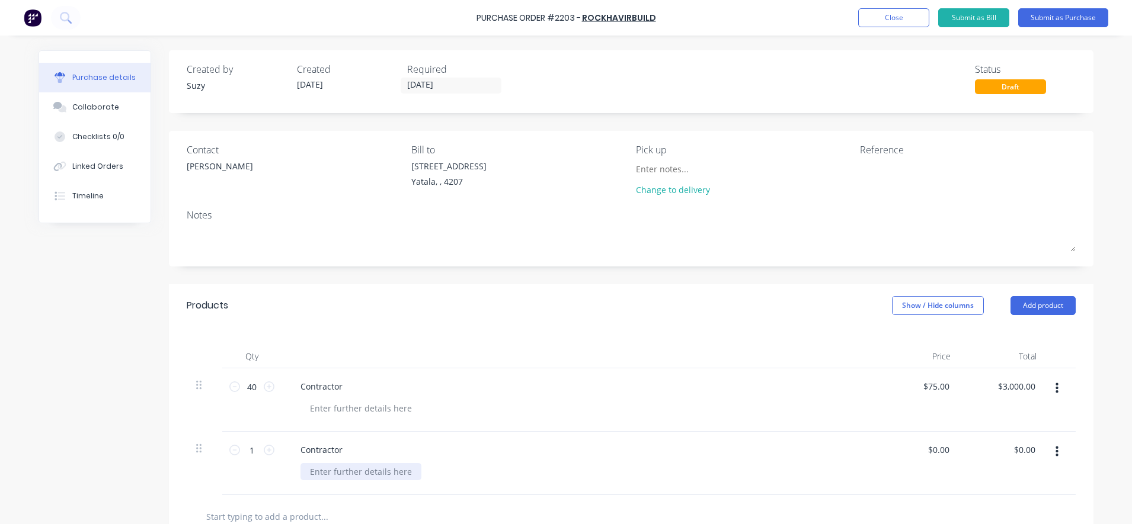
click at [308, 473] on div at bounding box center [360, 471] width 121 height 17
click at [327, 412] on div at bounding box center [360, 408] width 121 height 17
click at [312, 473] on div at bounding box center [360, 471] width 121 height 17
drag, startPoint x: 943, startPoint y: 450, endPoint x: 923, endPoint y: 456, distance: 21.4
click at [923, 456] on div "0.00 0.00" at bounding box center [917, 463] width 86 height 63
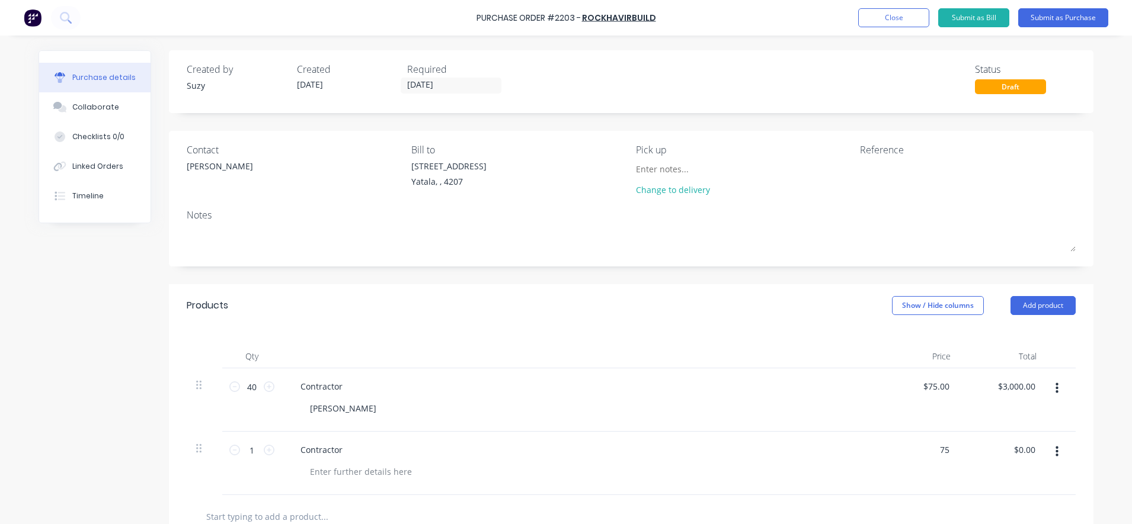
type input "$75.00"
click at [916, 468] on div "$75.00 75" at bounding box center [917, 463] width 86 height 63
drag, startPoint x: 254, startPoint y: 449, endPoint x: 238, endPoint y: 451, distance: 16.7
click at [240, 451] on input "1" at bounding box center [252, 450] width 24 height 18
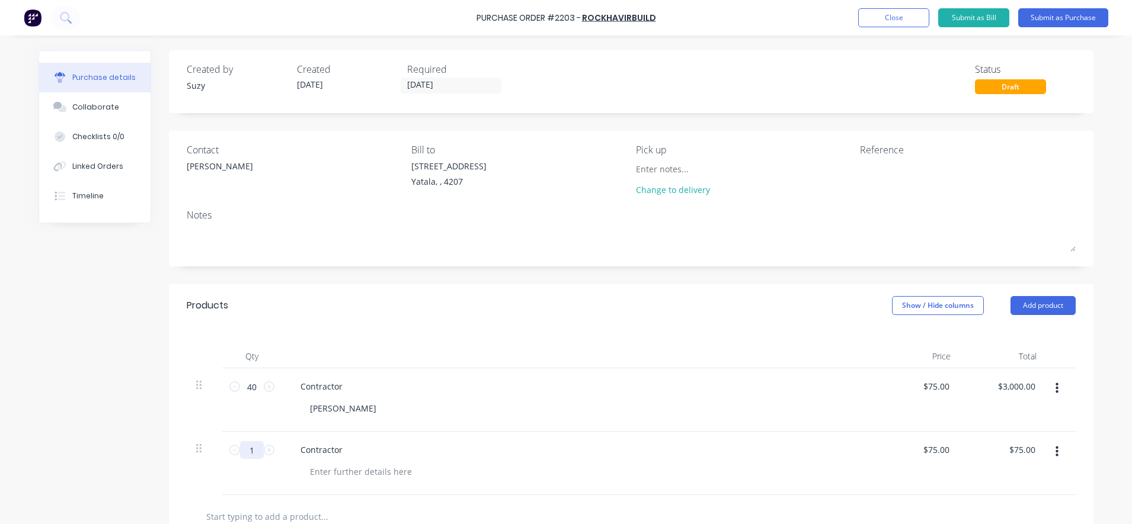
type input "16"
type input "$1,200.00"
type input "16"
click at [492, 478] on div at bounding box center [582, 471] width 564 height 17
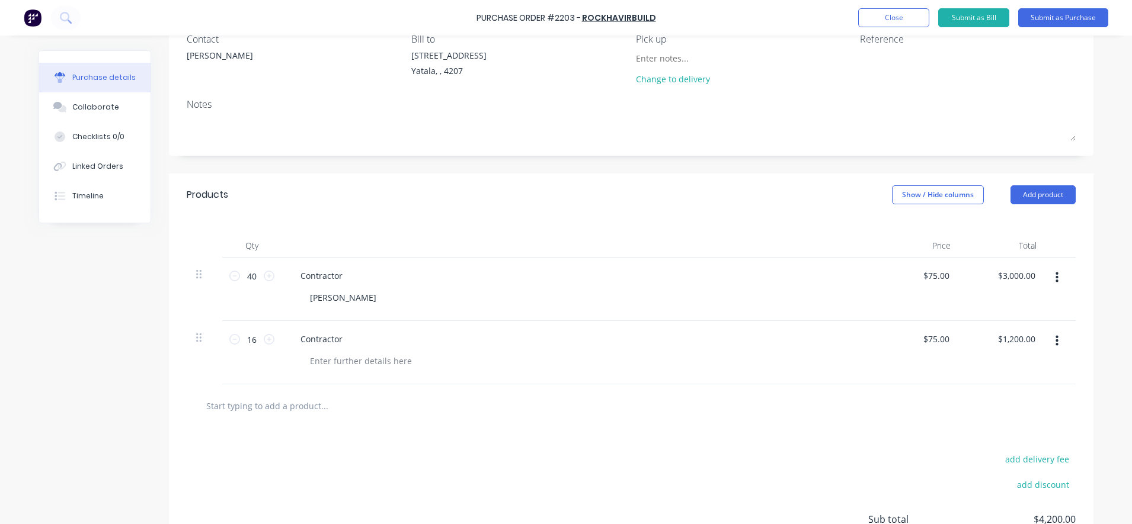
scroll to position [148, 0]
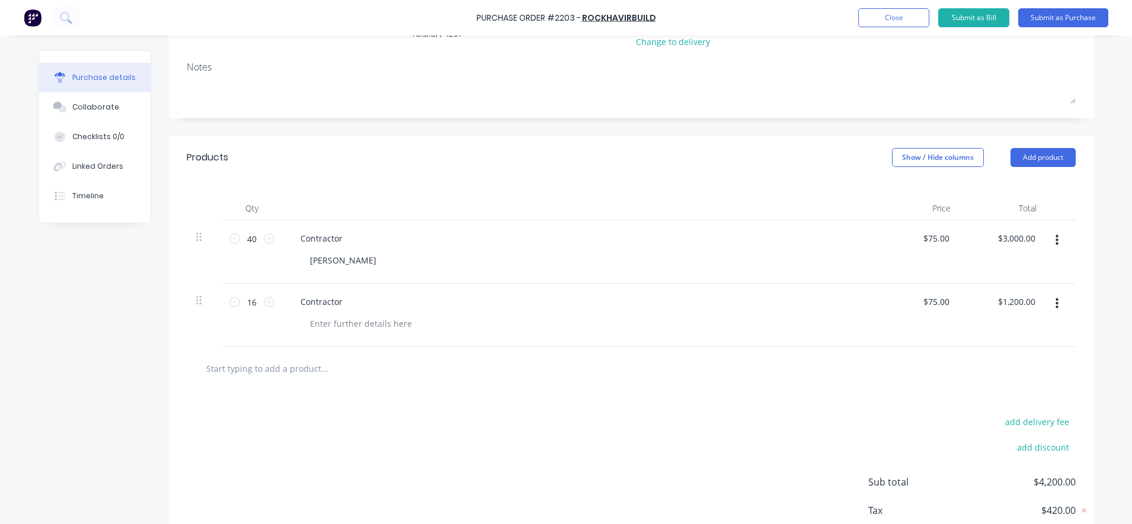
click at [274, 370] on input "text" at bounding box center [324, 369] width 237 height 24
type input "Contractor"
click at [303, 411] on div "add delivery fee add discount Sub total $4,200.00 Tax $420.00 Total $4,620.00" at bounding box center [631, 487] width 924 height 195
click at [297, 371] on input "Contractor" at bounding box center [324, 369] width 237 height 24
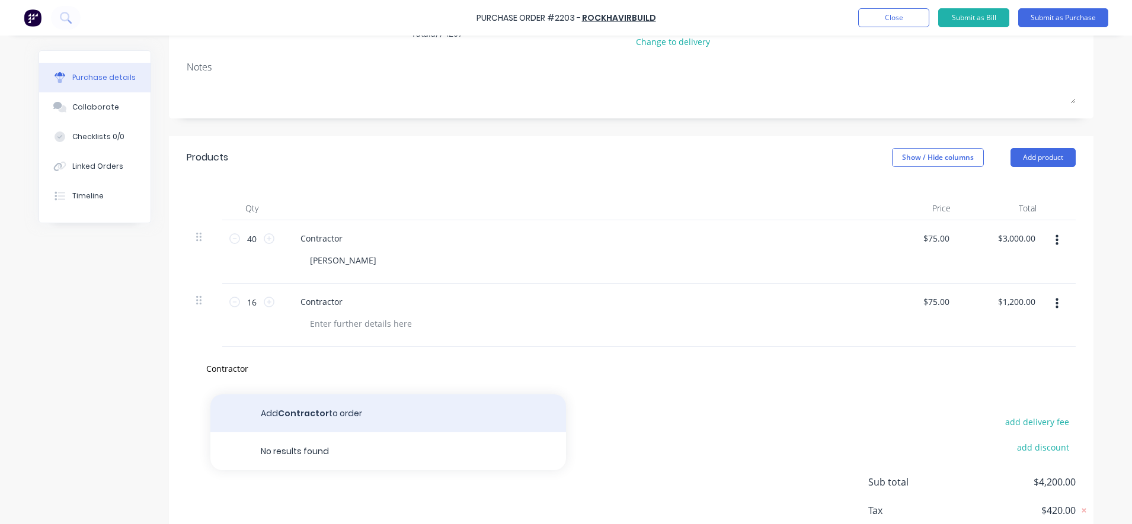
click at [287, 418] on button "Add Contractor to order" at bounding box center [388, 414] width 356 height 38
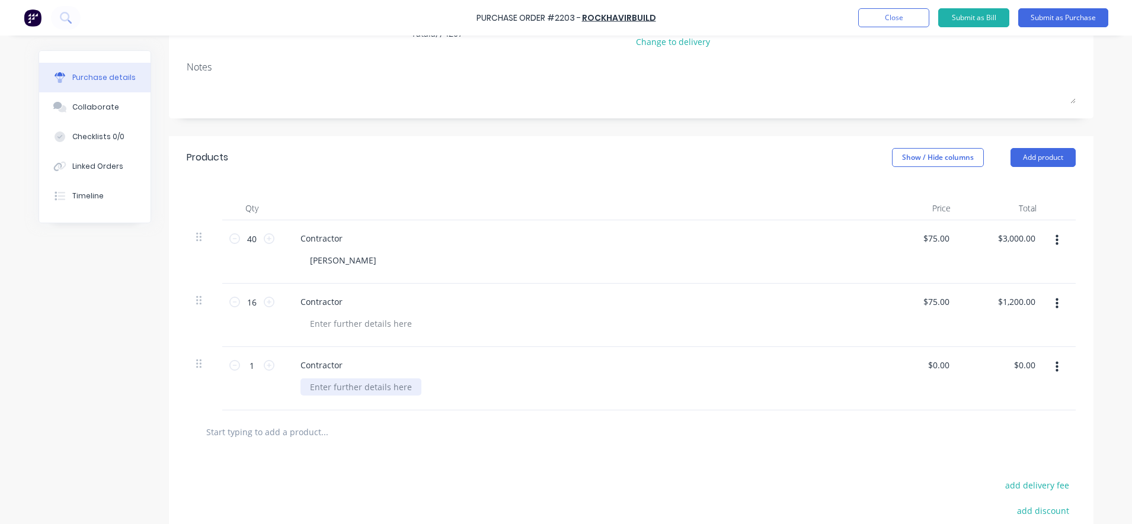
click at [318, 388] on div at bounding box center [360, 387] width 121 height 17
drag, startPoint x: 255, startPoint y: 362, endPoint x: 239, endPoint y: 361, distance: 16.0
click at [240, 361] on input "1" at bounding box center [252, 366] width 24 height 18
type input "16"
click at [345, 422] on input "text" at bounding box center [324, 432] width 237 height 24
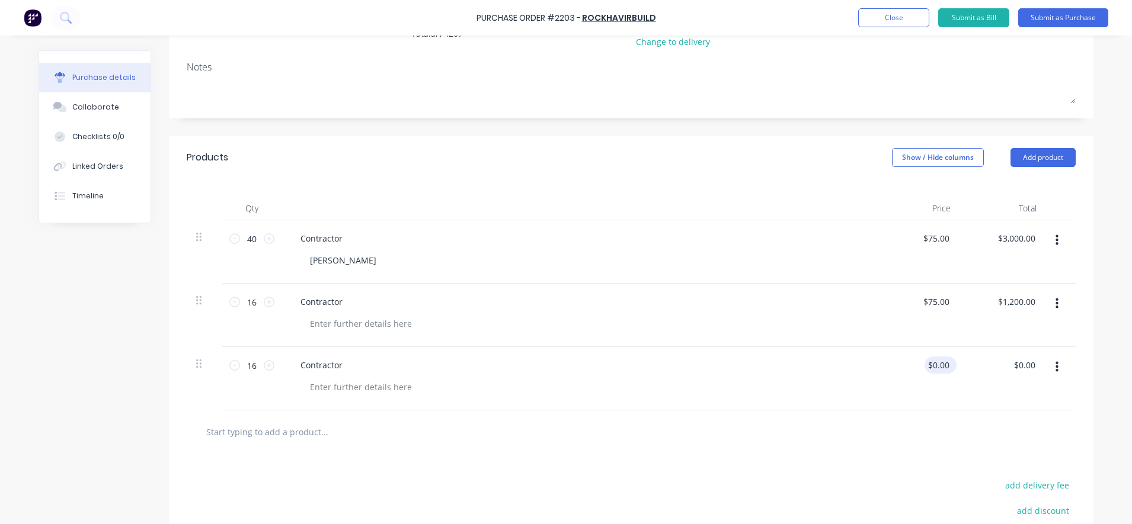
click at [950, 365] on div "$0.00 $0.00" at bounding box center [940, 365] width 32 height 17
drag, startPoint x: 945, startPoint y: 367, endPoint x: 920, endPoint y: 374, distance: 26.3
click at [920, 374] on div "0.00 0.00" at bounding box center [917, 378] width 86 height 63
type input "1"
type input "$75.00"
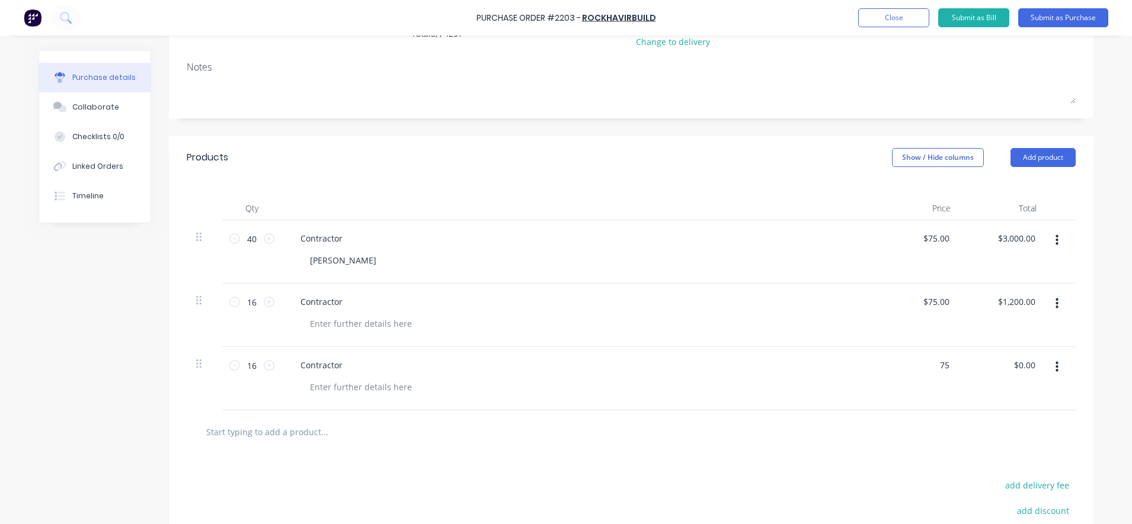
type input "$1,200.00"
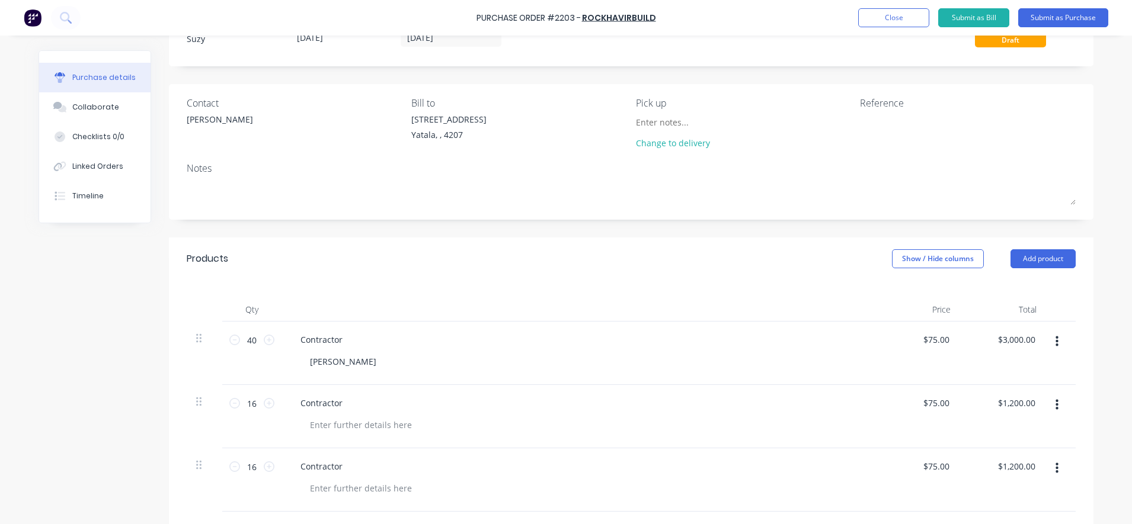
scroll to position [0, 0]
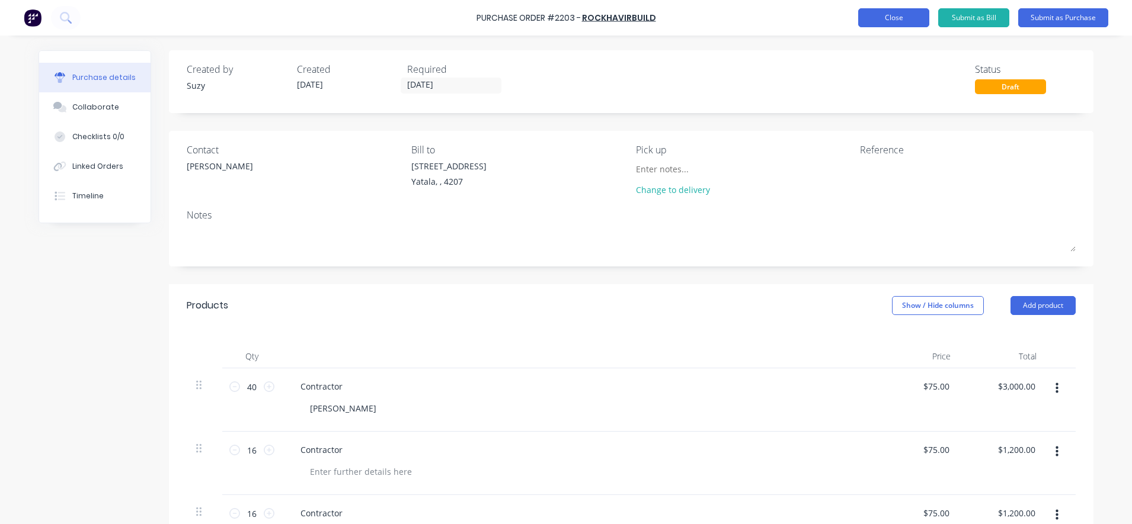
click at [898, 24] on button "Close" at bounding box center [893, 17] width 71 height 19
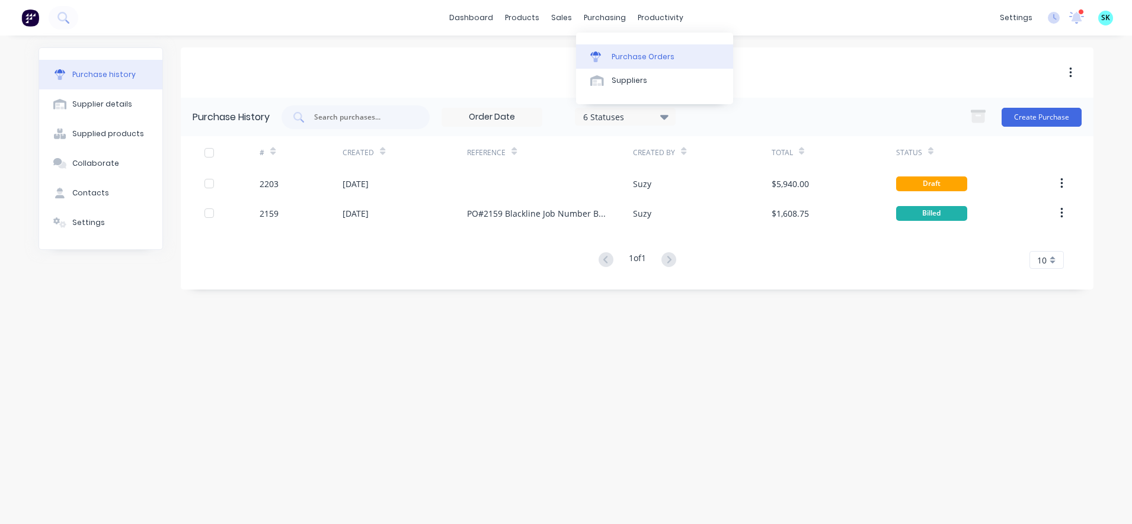
click at [582, 52] on link "Purchase Orders" at bounding box center [654, 56] width 157 height 24
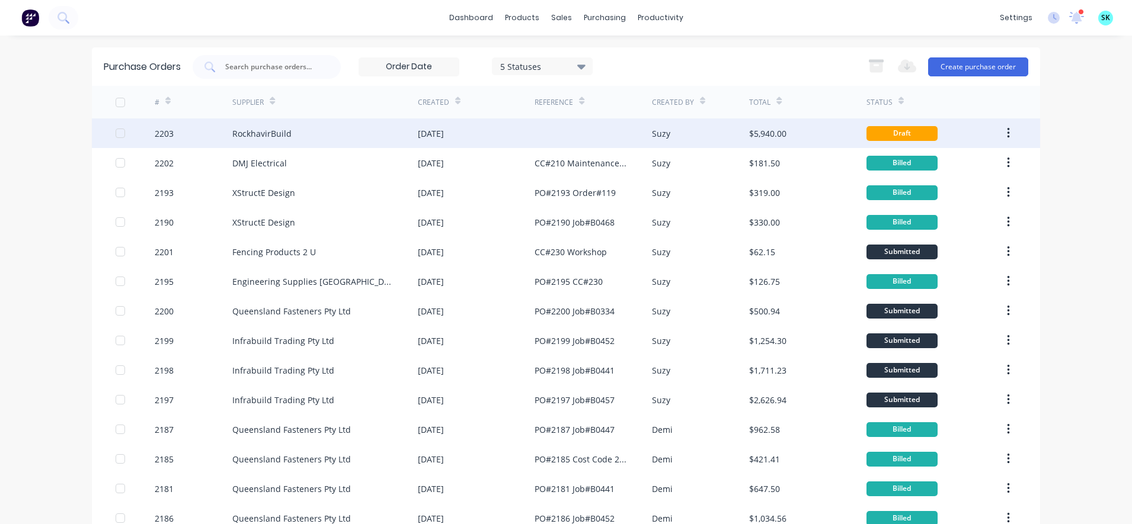
click at [584, 126] on div at bounding box center [592, 134] width 117 height 30
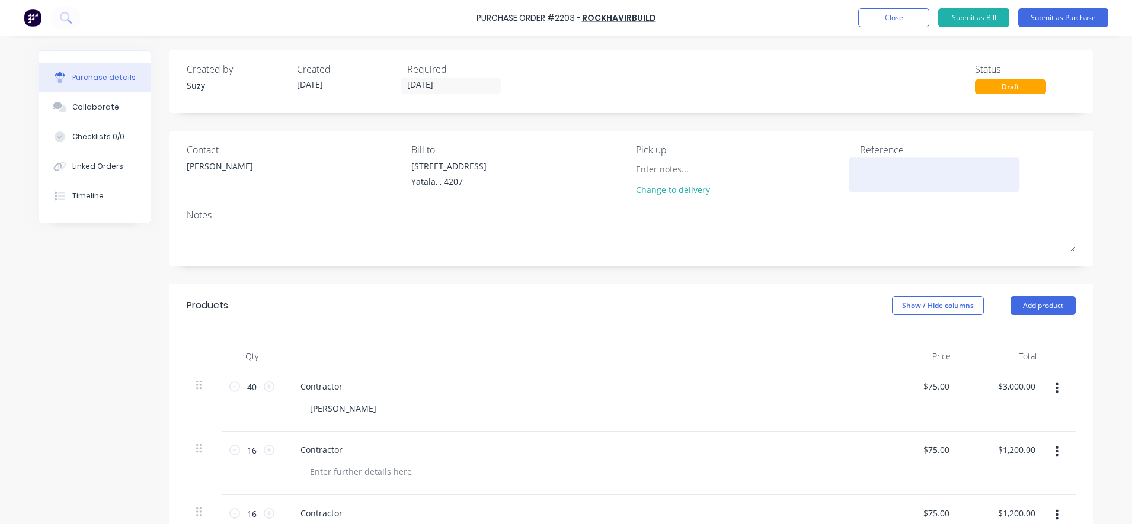
click at [925, 168] on textarea at bounding box center [934, 173] width 148 height 27
type textarea "Job#B0334 CC#307"
click at [844, 210] on div "Notes" at bounding box center [631, 215] width 889 height 14
click at [902, 20] on button "Close" at bounding box center [893, 17] width 71 height 19
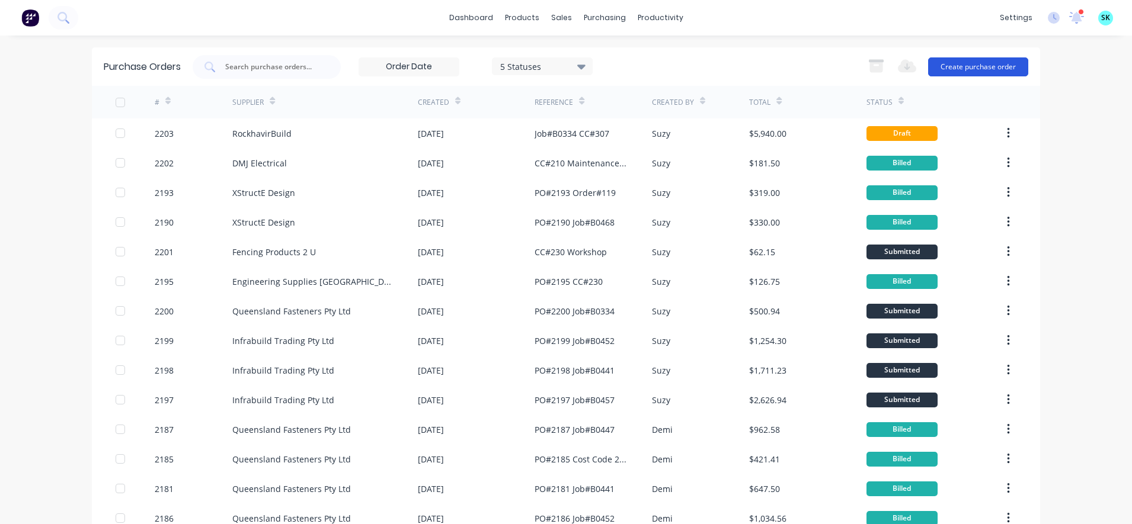
click at [943, 65] on button "Create purchase order" at bounding box center [978, 66] width 100 height 19
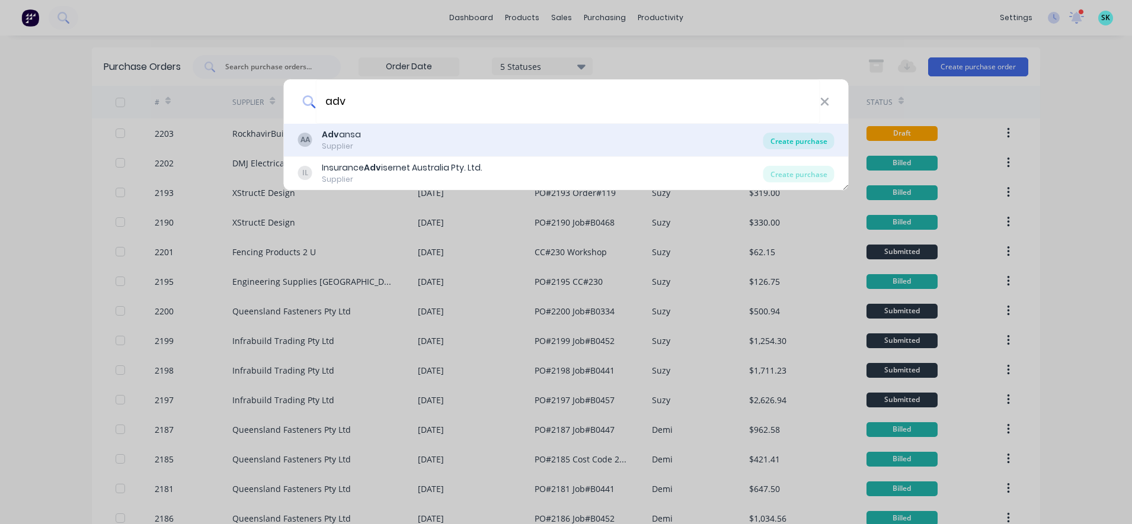
type input "adv"
click at [799, 145] on div "Create purchase" at bounding box center [798, 141] width 71 height 17
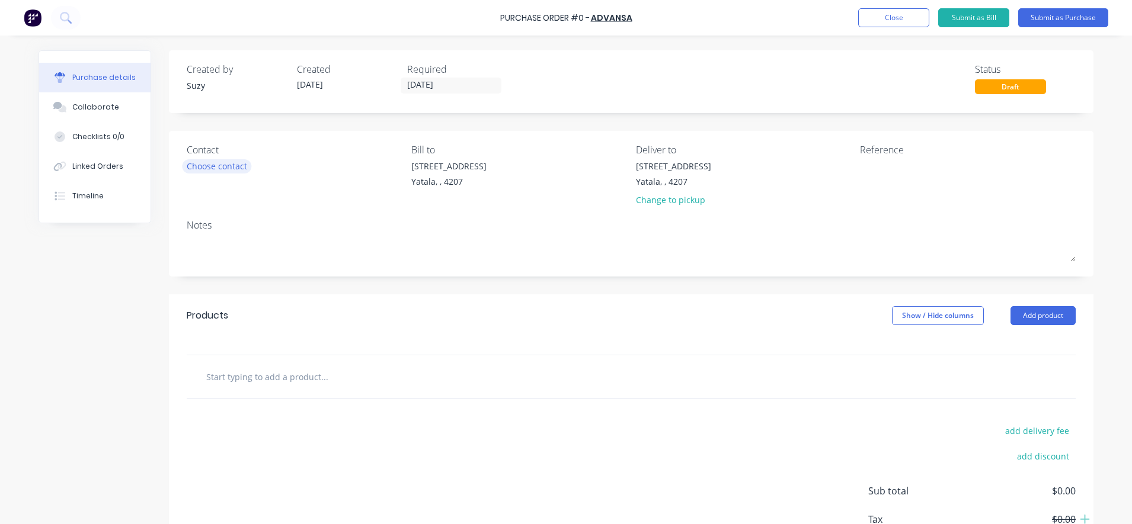
click at [231, 168] on div "Choose contact" at bounding box center [217, 166] width 60 height 12
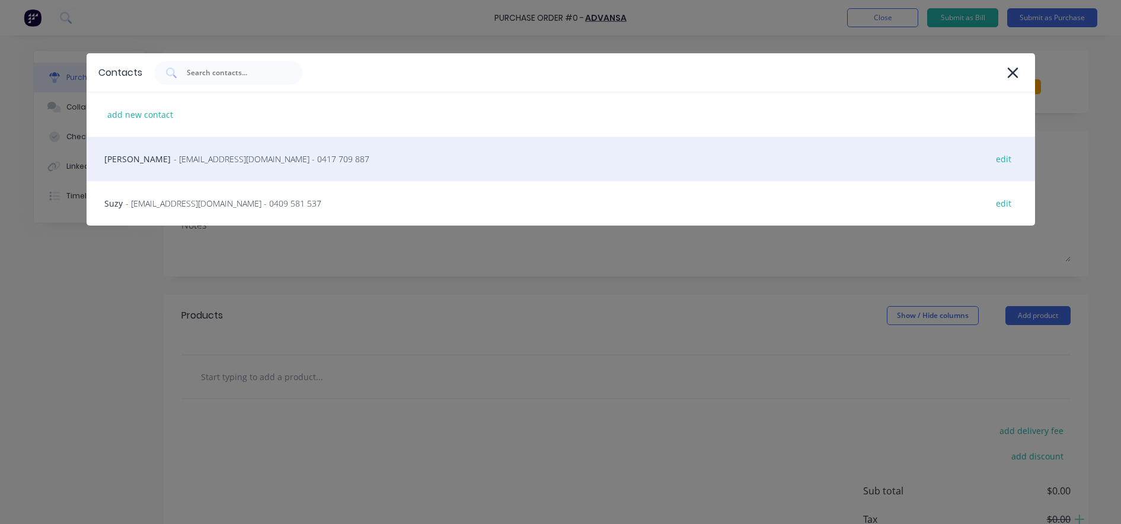
click at [174, 160] on span "- sales@advansa.com.au - 0417 709 887" at bounding box center [272, 159] width 196 height 12
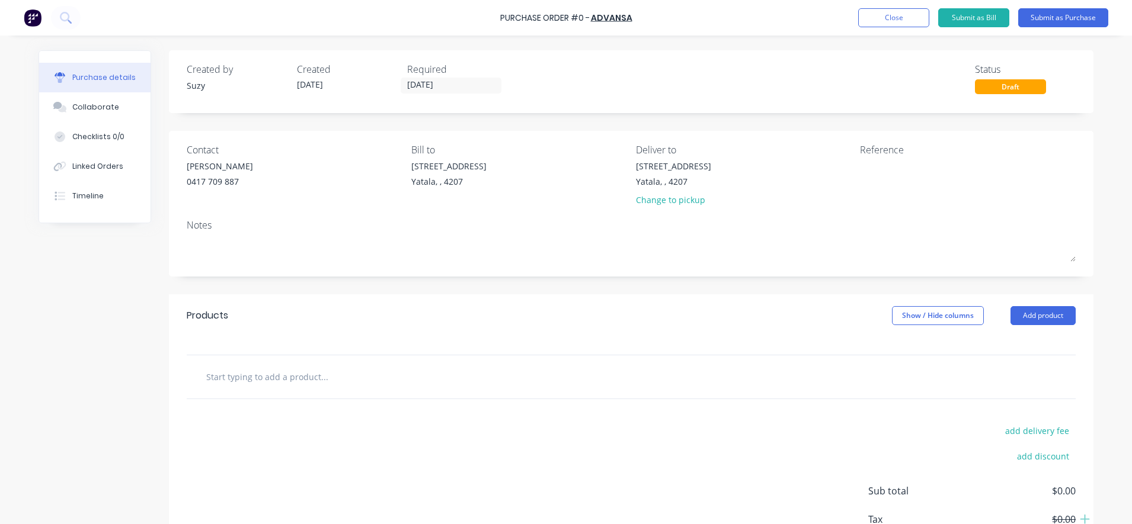
click at [314, 380] on input "text" at bounding box center [324, 377] width 237 height 24
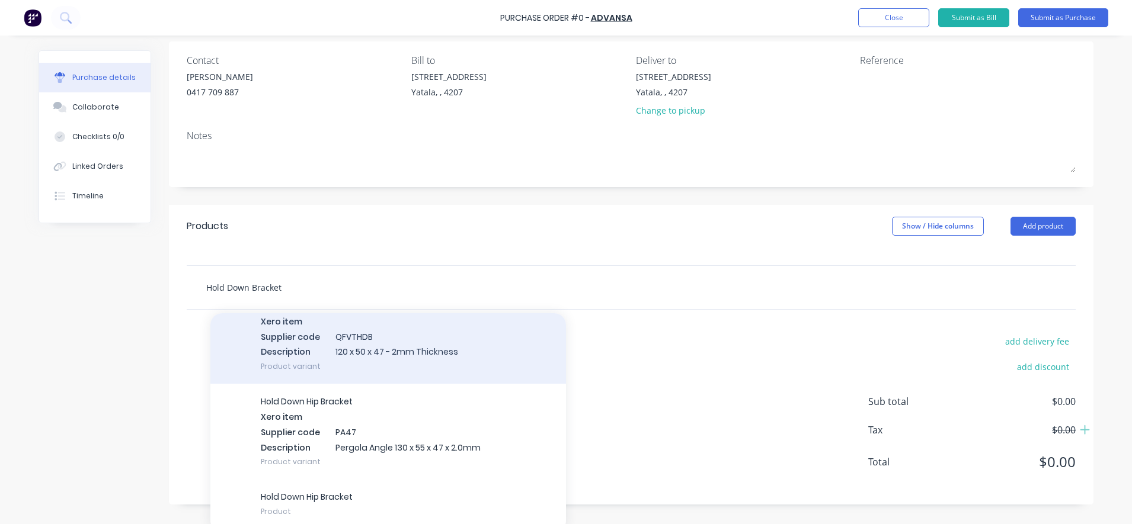
scroll to position [98, 0]
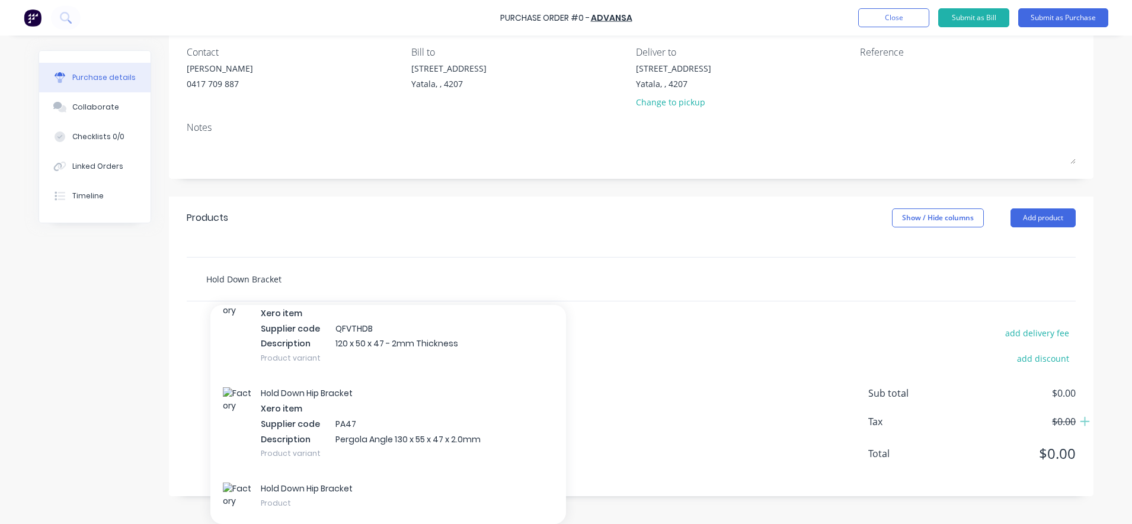
type input "Hold Down Bracket"
click at [473, 289] on div "Hold Down Bracket Add Hold Down Bracket to order Hold Down Hip Bracket Xero ite…" at bounding box center [374, 279] width 356 height 24
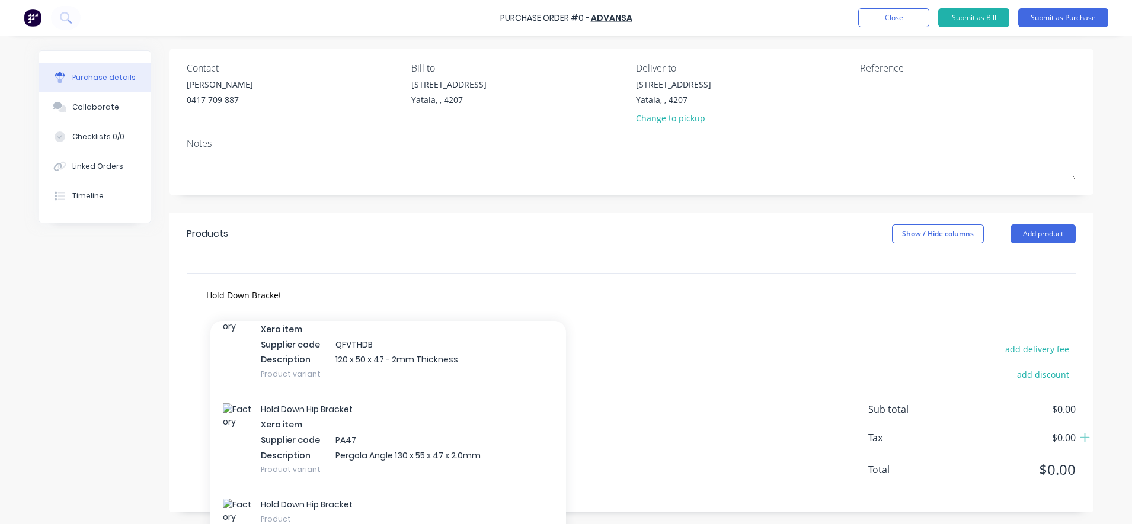
click at [364, 220] on div "Products Show / Hide columns Add product" at bounding box center [631, 234] width 924 height 43
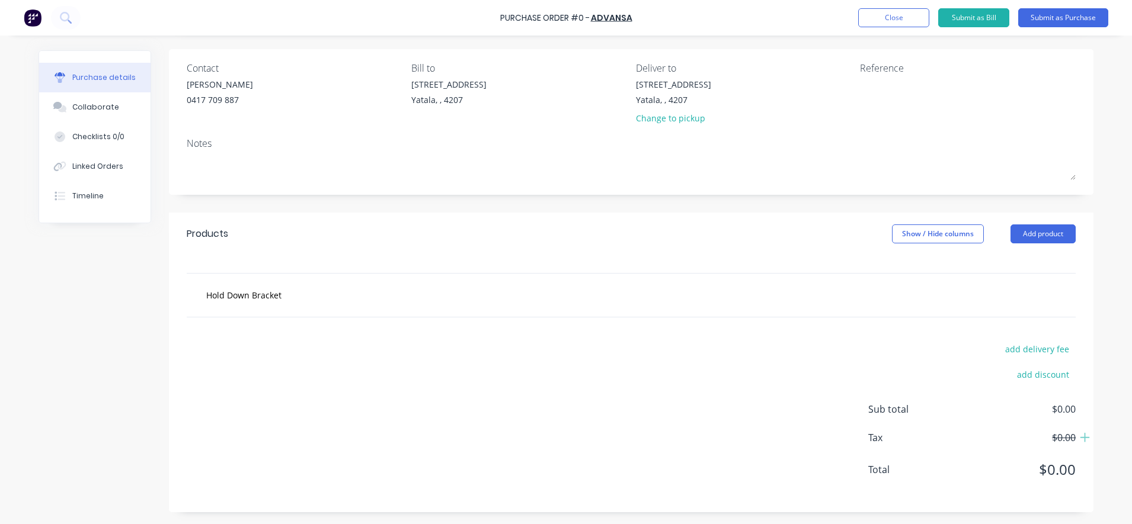
click at [245, 361] on div "add delivery fee add discount Sub total $0.00 Tax $0.00 Total $0.00" at bounding box center [631, 415] width 924 height 195
click at [255, 335] on div "add delivery fee add discount Sub total $0.00 Tax $0.00 Total $0.00" at bounding box center [631, 415] width 924 height 195
click at [271, 314] on div "Hold Down Bracket" at bounding box center [631, 295] width 889 height 43
click at [256, 318] on div "Products Show / Hide columns Add product Hold Down Bracket add delivery fee add…" at bounding box center [631, 363] width 924 height 300
drag, startPoint x: 256, startPoint y: 318, endPoint x: 206, endPoint y: 325, distance: 50.9
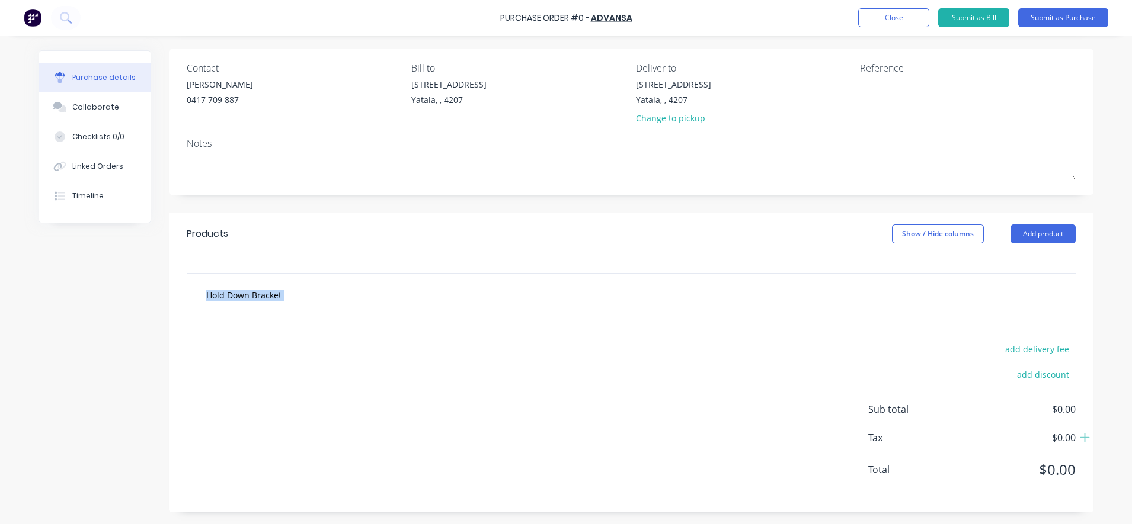
click at [206, 325] on div "add delivery fee add discount Sub total $0.00 Tax $0.00 Total $0.00" at bounding box center [631, 415] width 924 height 195
click at [234, 282] on div "Hold Down Bracket" at bounding box center [631, 295] width 889 height 43
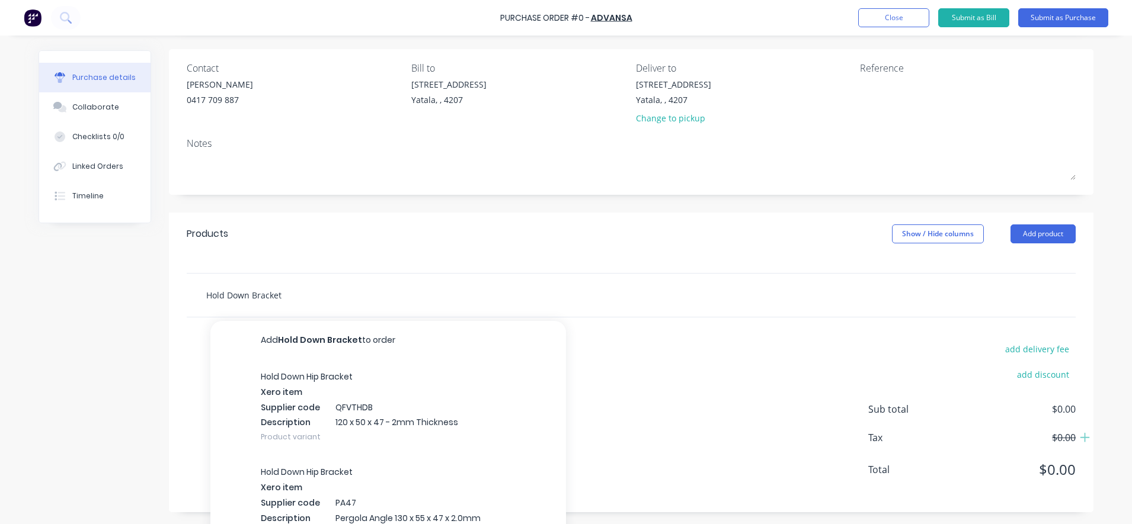
scroll to position [98, 0]
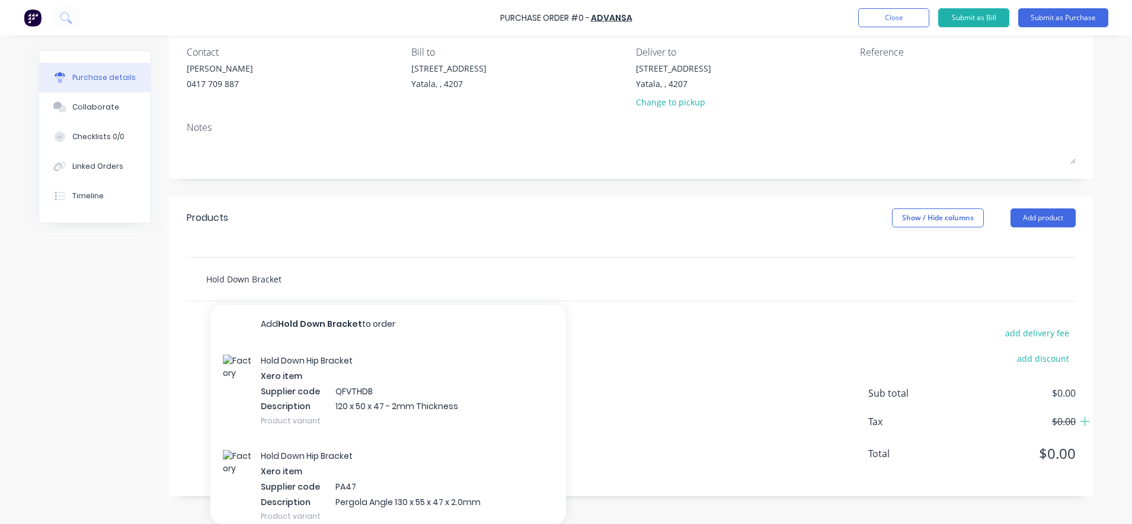
click at [231, 293] on div "Hold Down Bracket Add Hold Down Bracket to order Hold Down Hip Bracket Xero ite…" at bounding box center [631, 279] width 889 height 43
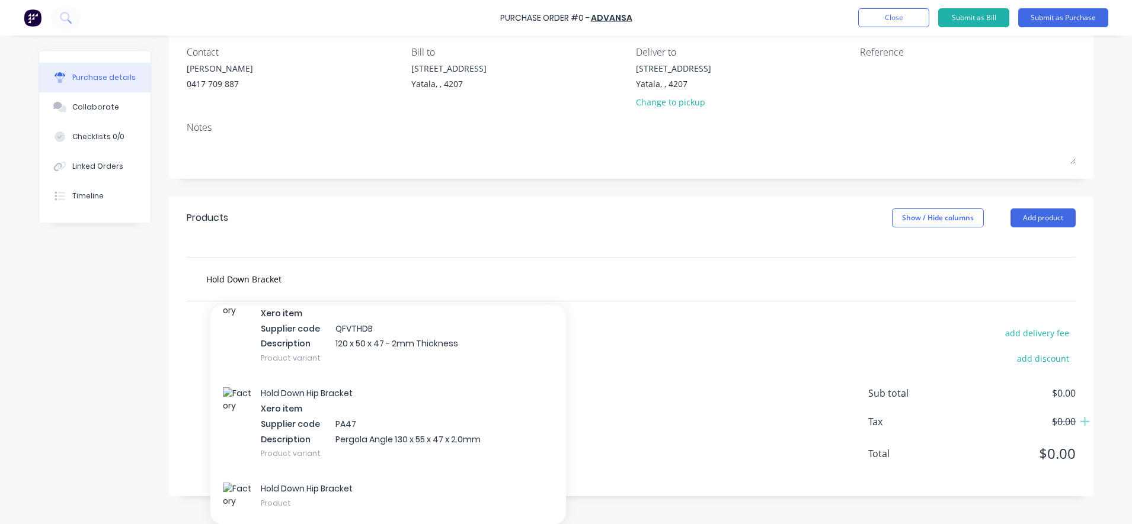
scroll to position [82, 0]
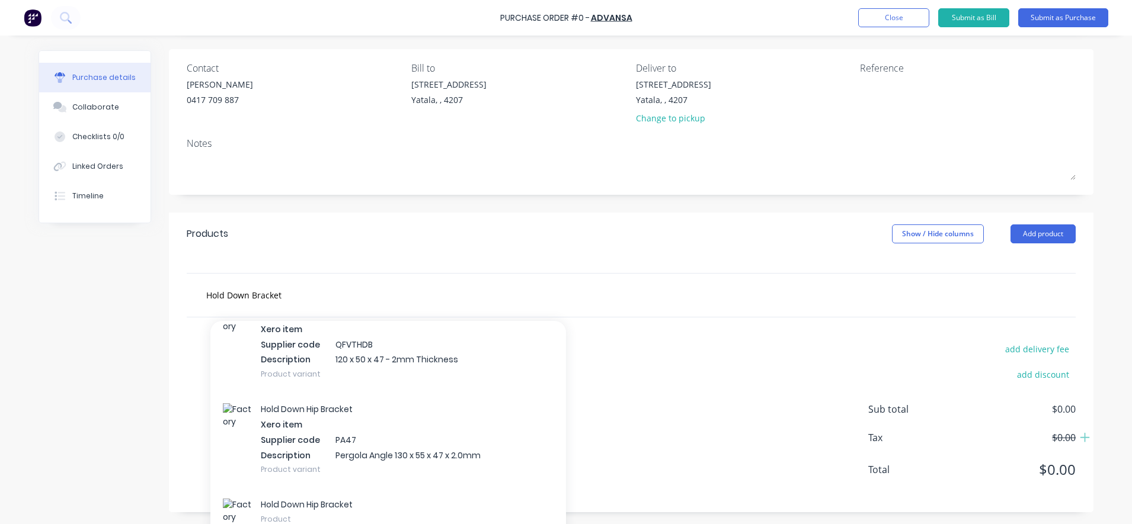
click at [554, 249] on div "Products Show / Hide columns Add product Hold Down Bracket Add Hold Down Bracke…" at bounding box center [631, 363] width 924 height 300
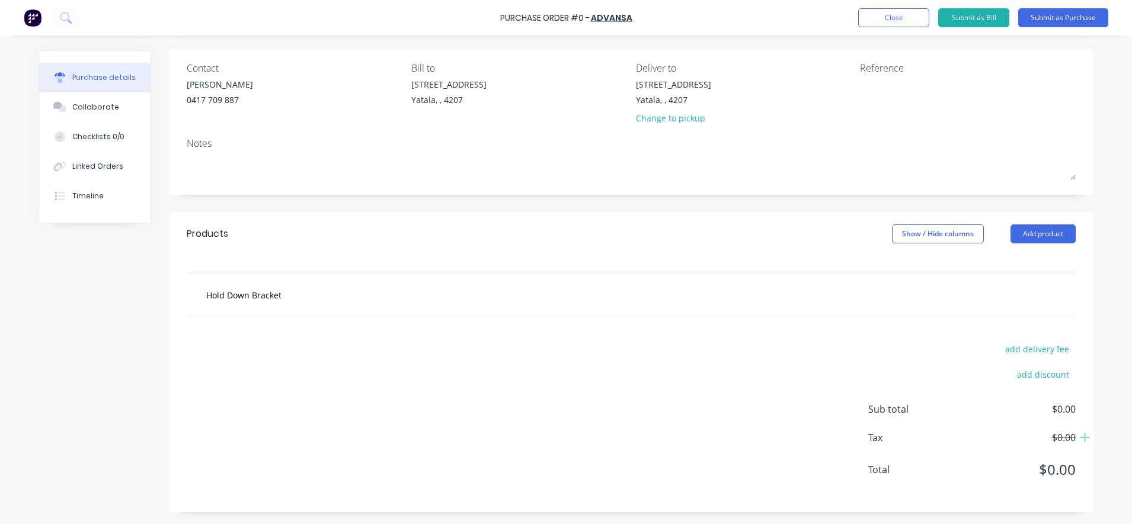
click at [263, 363] on div "add delivery fee add discount Sub total $0.00 Tax $0.00 Total $0.00" at bounding box center [631, 415] width 924 height 195
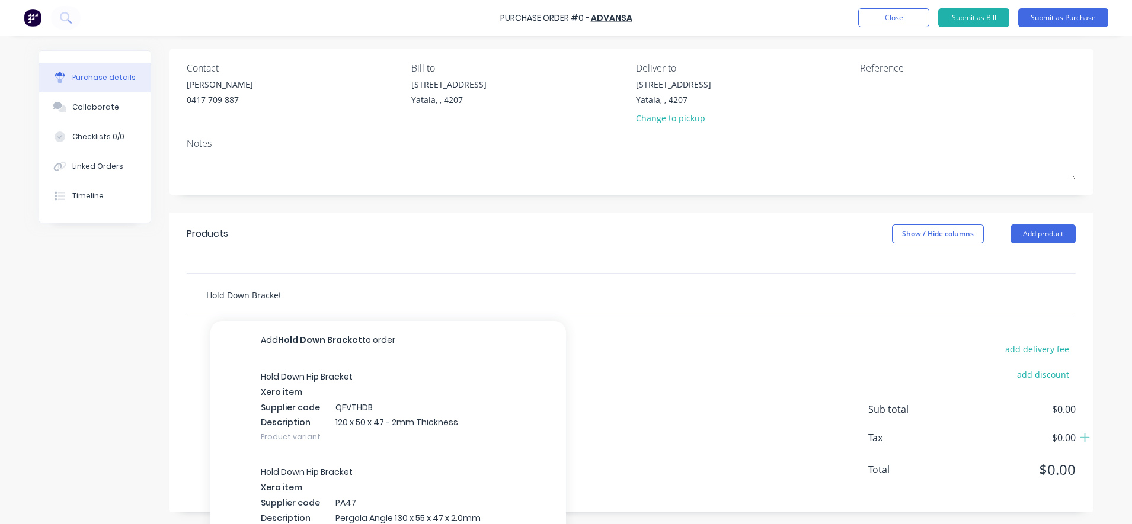
click at [271, 297] on input "Hold Down Bracket" at bounding box center [324, 295] width 237 height 24
drag, startPoint x: 303, startPoint y: 297, endPoint x: 190, endPoint y: 298, distance: 113.2
click at [196, 298] on div "Hold Down Bracket Add Hold Down Bracket to order Hold Down Hip Bracket Xero ite…" at bounding box center [374, 295] width 356 height 24
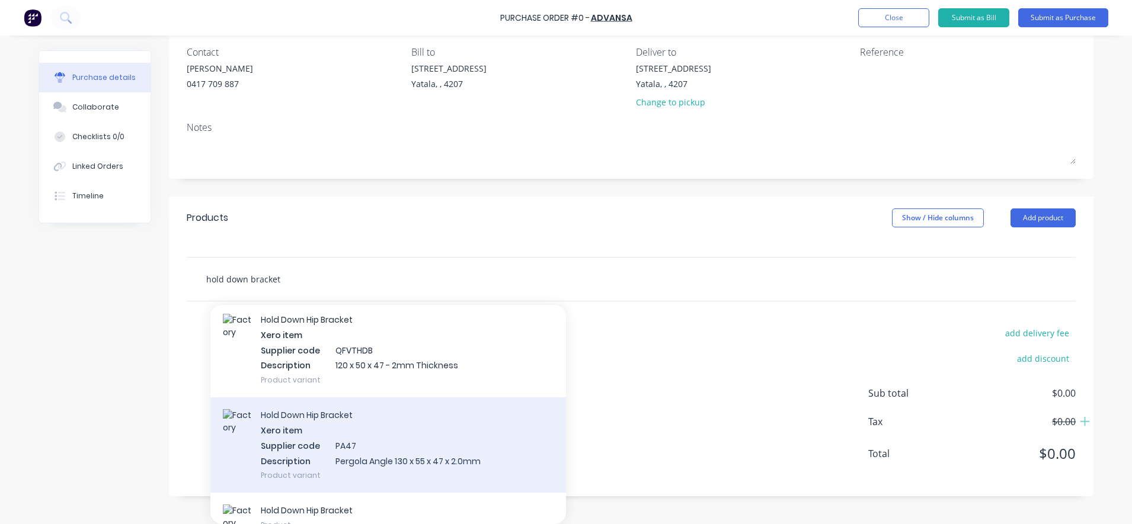
scroll to position [63, 0]
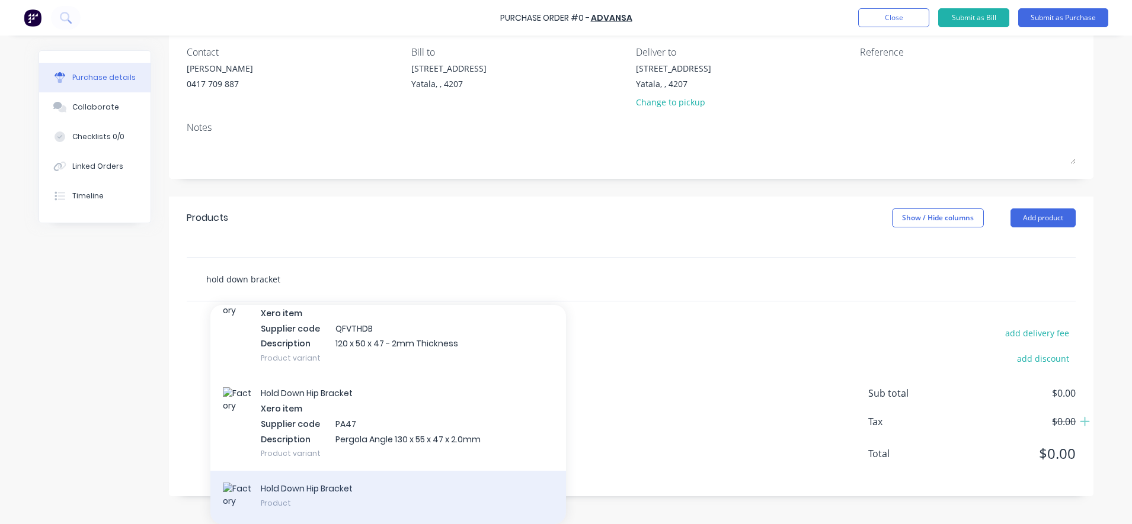
type input "hold down bracket"
click at [316, 488] on div "Hold Down Hip Bracket Product" at bounding box center [388, 497] width 356 height 53
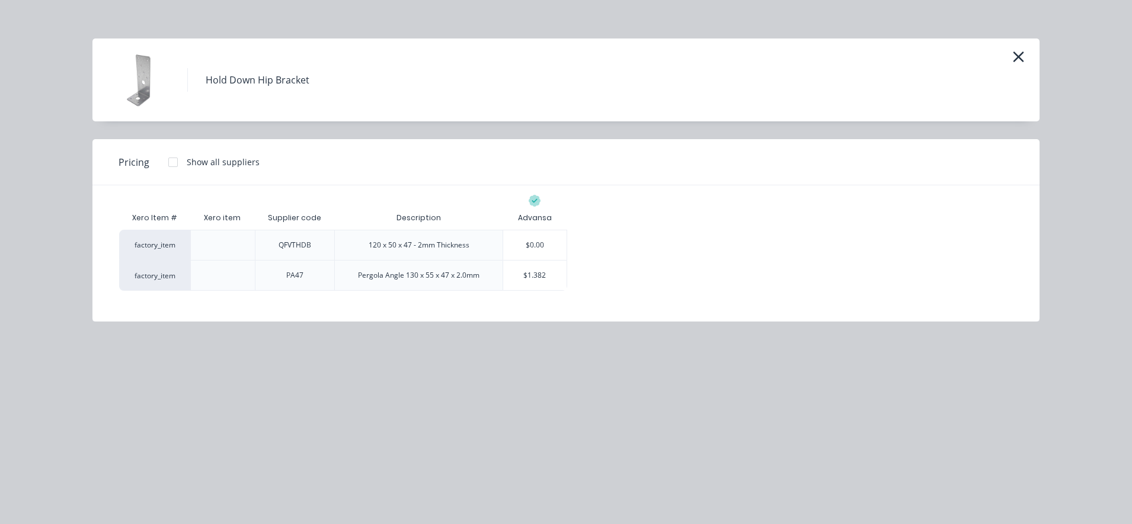
click at [1022, 53] on icon "button" at bounding box center [1018, 57] width 12 height 17
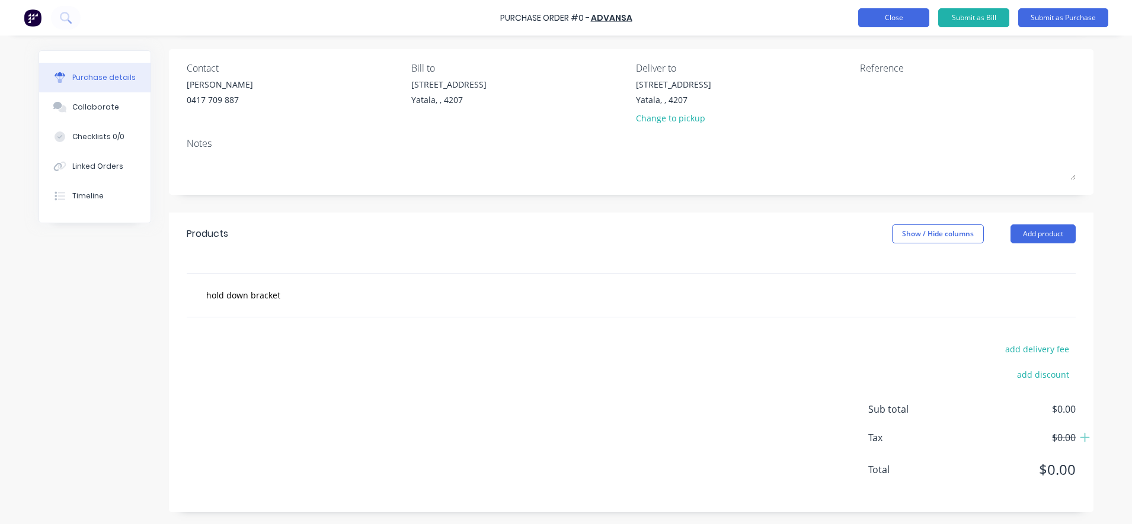
click at [898, 18] on button "Close" at bounding box center [893, 17] width 71 height 19
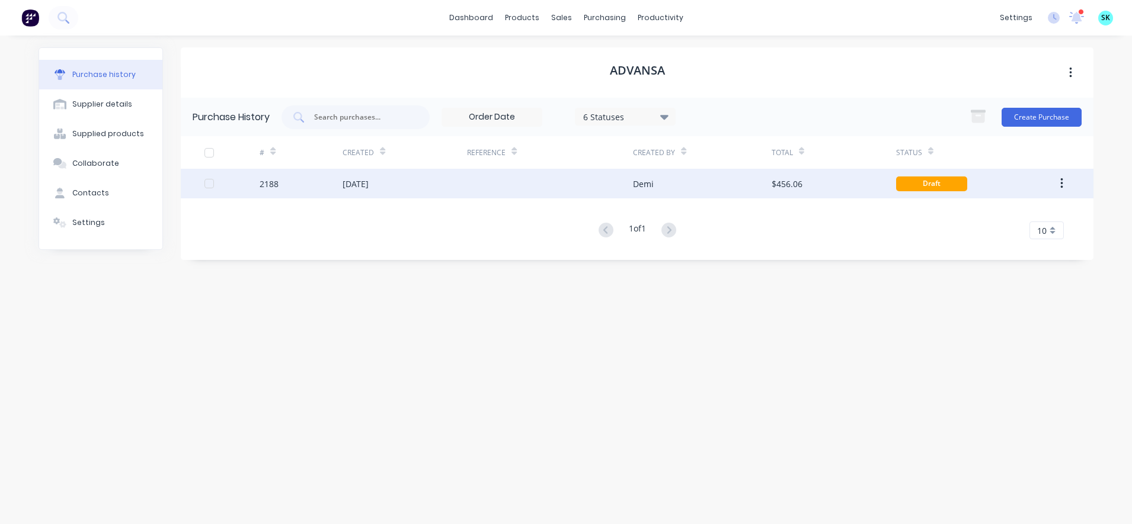
click at [531, 192] on div at bounding box center [550, 184] width 166 height 30
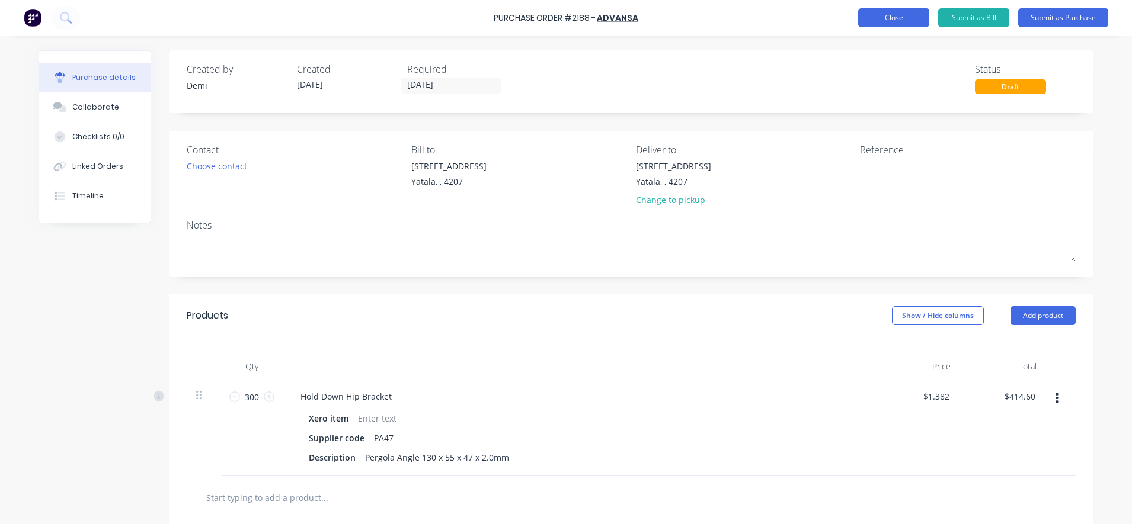
click at [899, 20] on button "Close" at bounding box center [893, 17] width 71 height 19
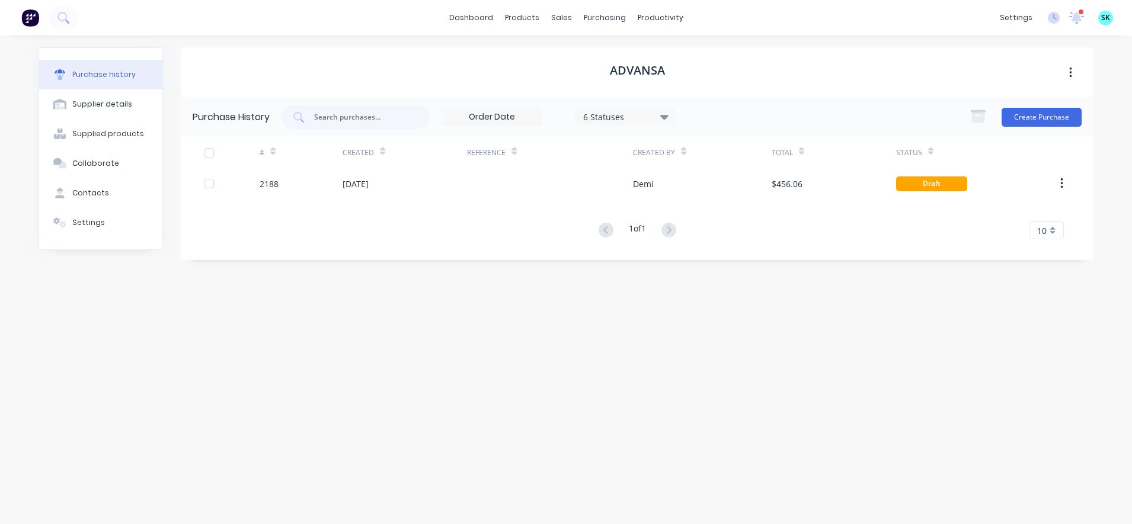
click at [92, 76] on div "Purchase history" at bounding box center [103, 74] width 63 height 11
click at [590, 65] on link "Purchase Orders" at bounding box center [654, 56] width 157 height 24
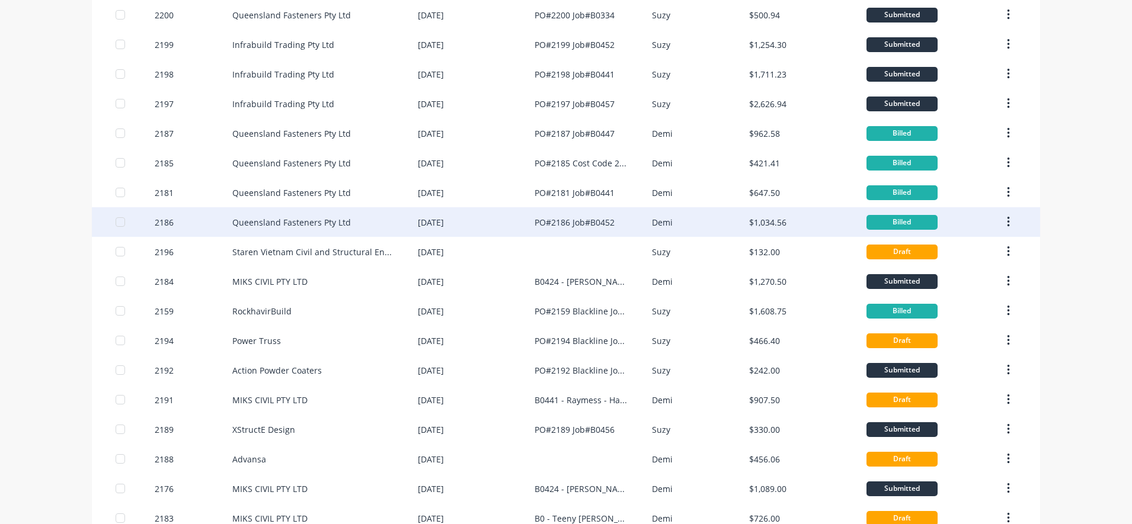
scroll to position [370, 0]
